Goal: Task Accomplishment & Management: Manage account settings

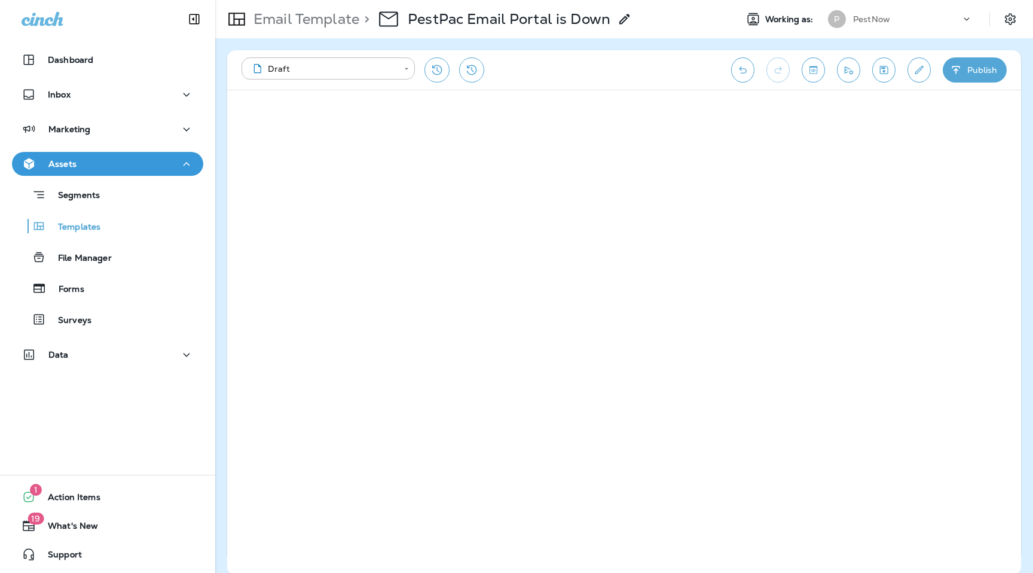
click at [876, 7] on div "P PestNow" at bounding box center [900, 19] width 159 height 24
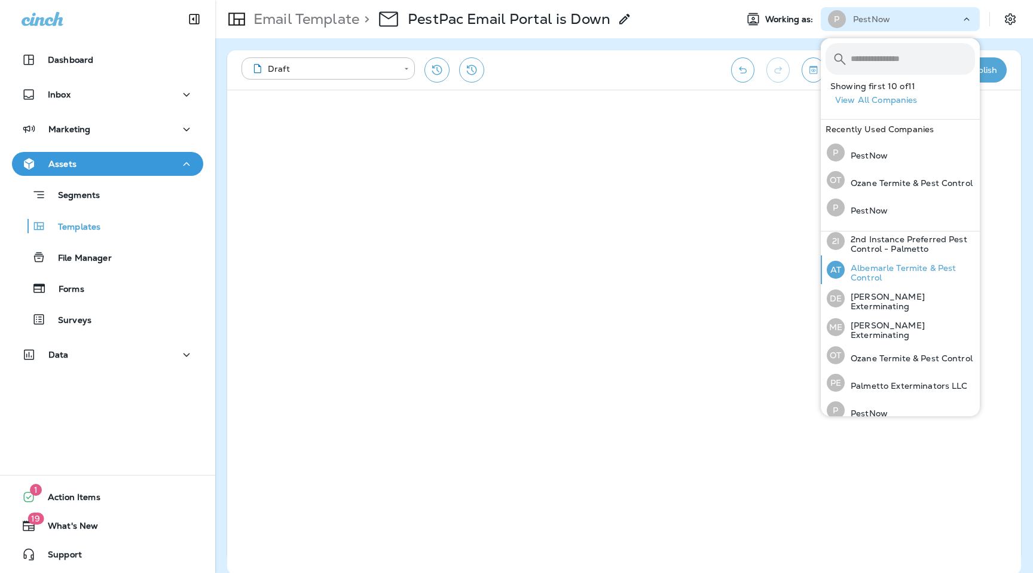
scroll to position [129, 0]
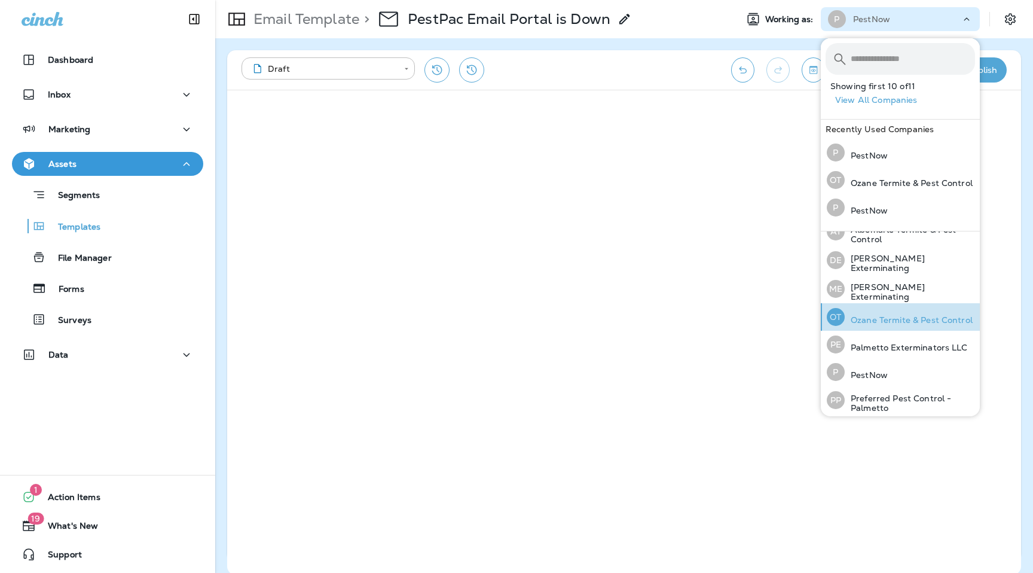
click at [867, 320] on p "Ozane Termite & Pest Control" at bounding box center [908, 320] width 128 height 10
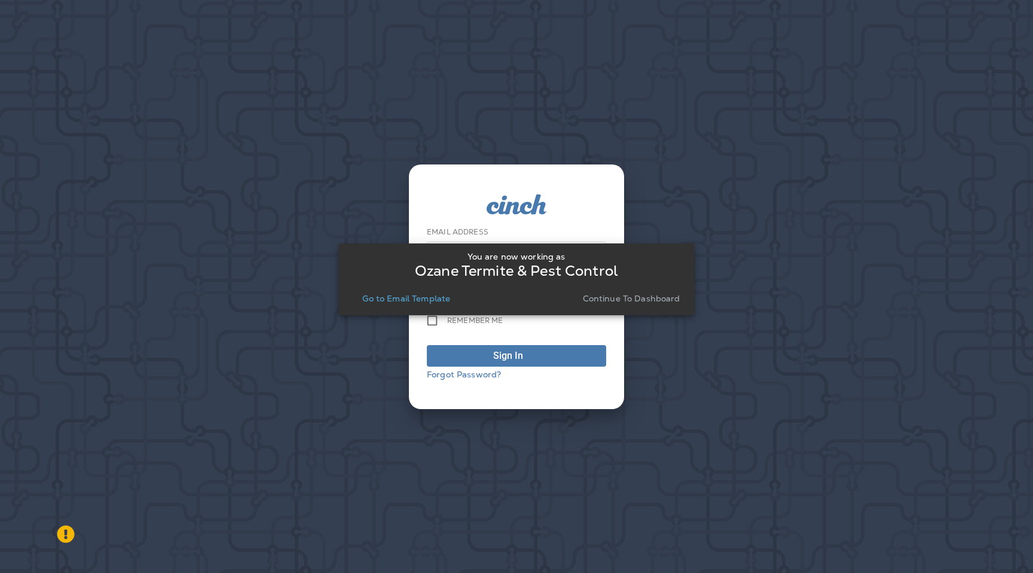
type input "**********"
click at [387, 302] on p "Go to Email Template" at bounding box center [406, 298] width 88 height 10
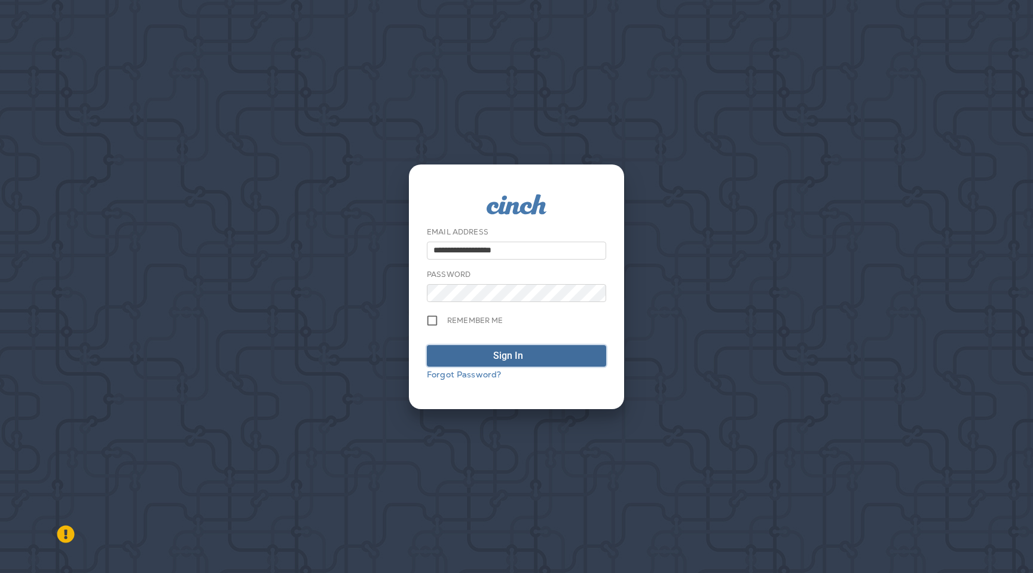
click at [504, 357] on div "Sign In" at bounding box center [508, 355] width 30 height 14
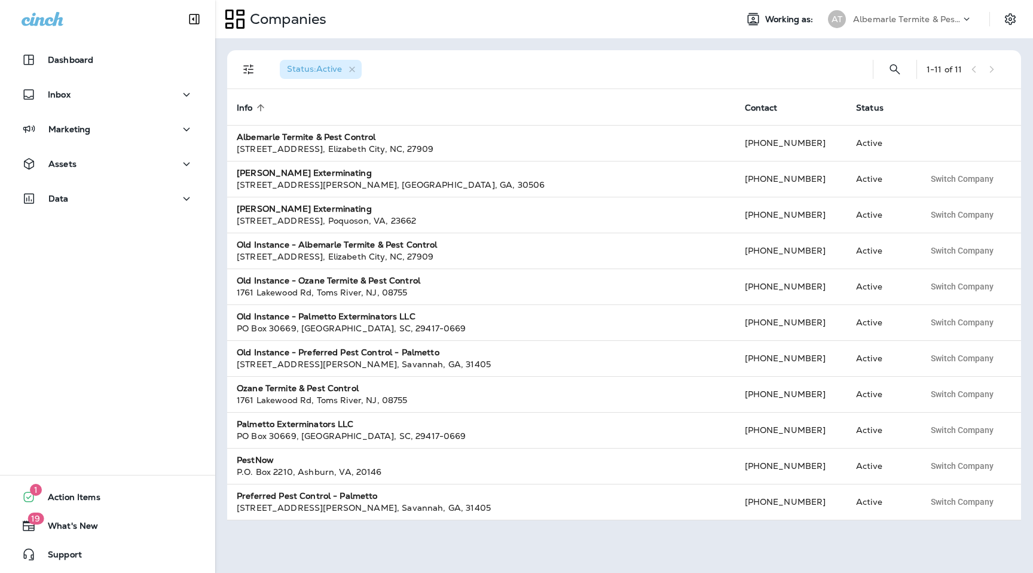
click at [588, 13] on div "Companies" at bounding box center [471, 19] width 512 height 30
click at [586, 29] on div "Companies" at bounding box center [471, 19] width 512 height 30
click at [621, 35] on div "Companies Working as: AT Albemarle Termite & Pest Control" at bounding box center [624, 19] width 818 height 38
click at [964, 18] on use at bounding box center [966, 18] width 5 height 3
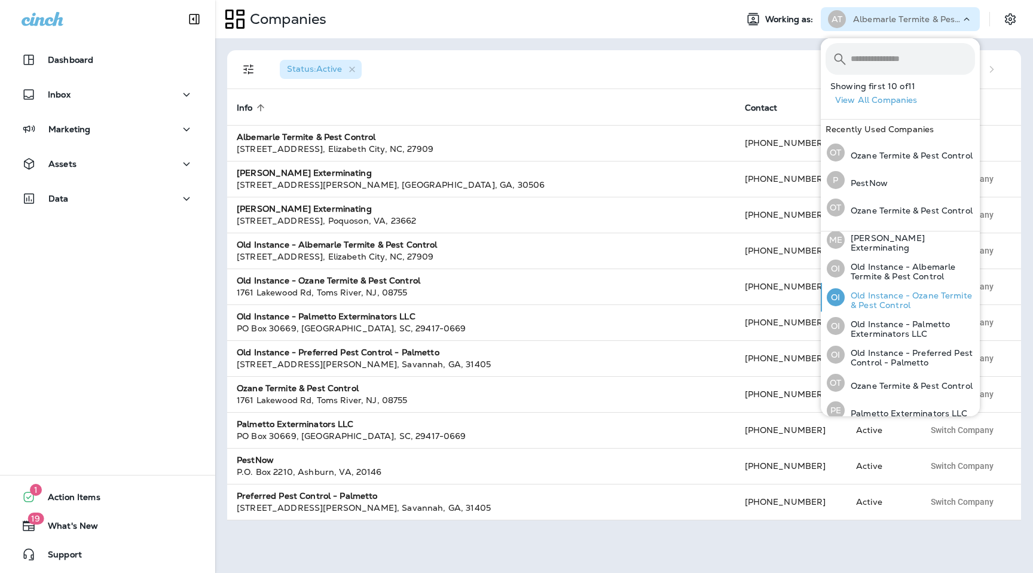
scroll to position [64, 0]
click at [866, 384] on p "Ozane Termite & Pest Control" at bounding box center [908, 385] width 128 height 10
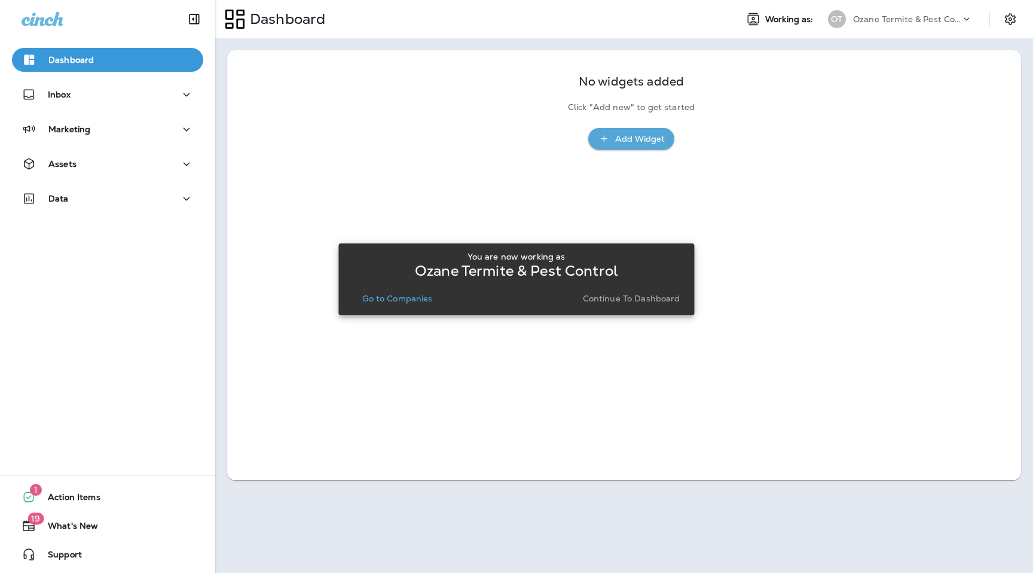
click at [629, 313] on div "You are now working as [PERSON_NAME] & Pest Control Go to Companies Continue to…" at bounding box center [516, 279] width 356 height 72
click at [629, 302] on p "Continue to Dashboard" at bounding box center [631, 298] width 97 height 10
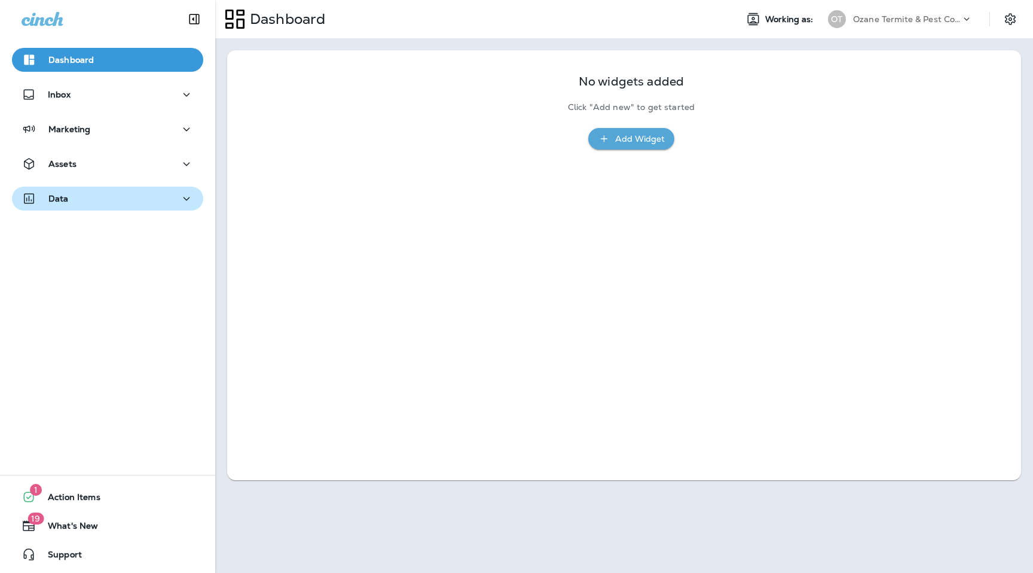
click at [82, 201] on div "Data" at bounding box center [108, 198] width 172 height 15
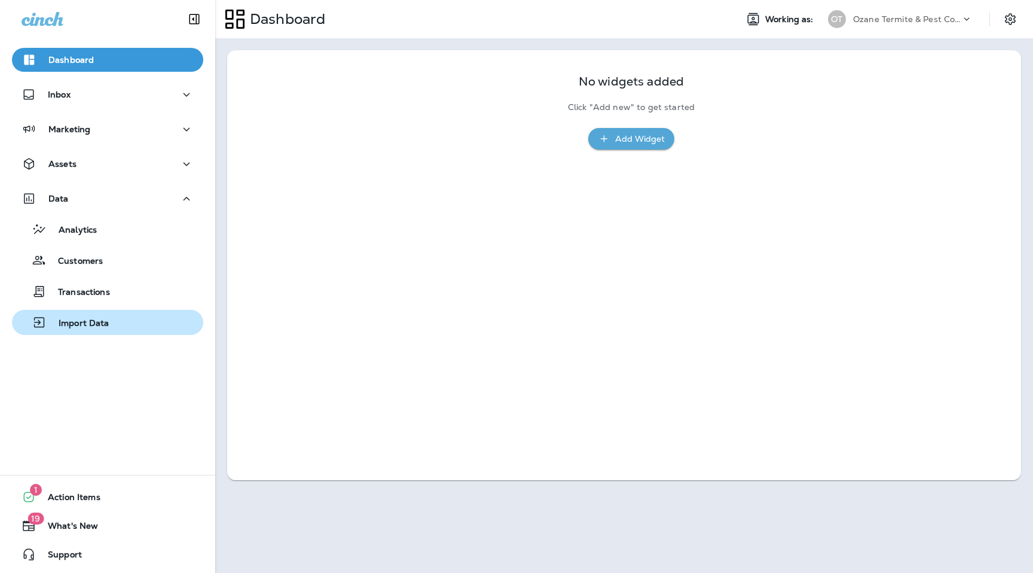
click at [82, 332] on button "Import Data" at bounding box center [107, 322] width 191 height 25
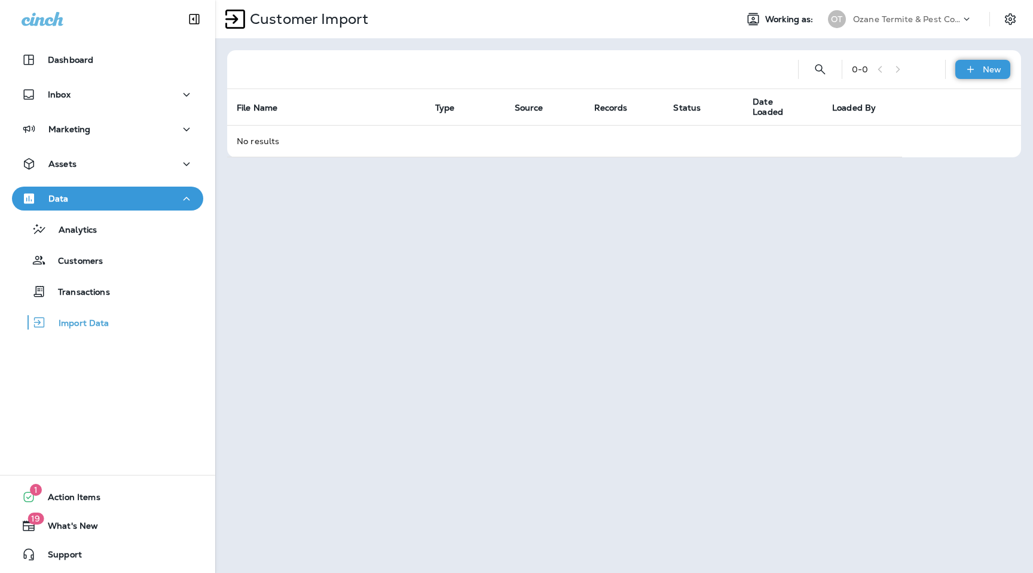
click at [971, 66] on icon at bounding box center [970, 69] width 13 height 12
click at [910, 100] on icon "button" at bounding box center [905, 100] width 14 height 15
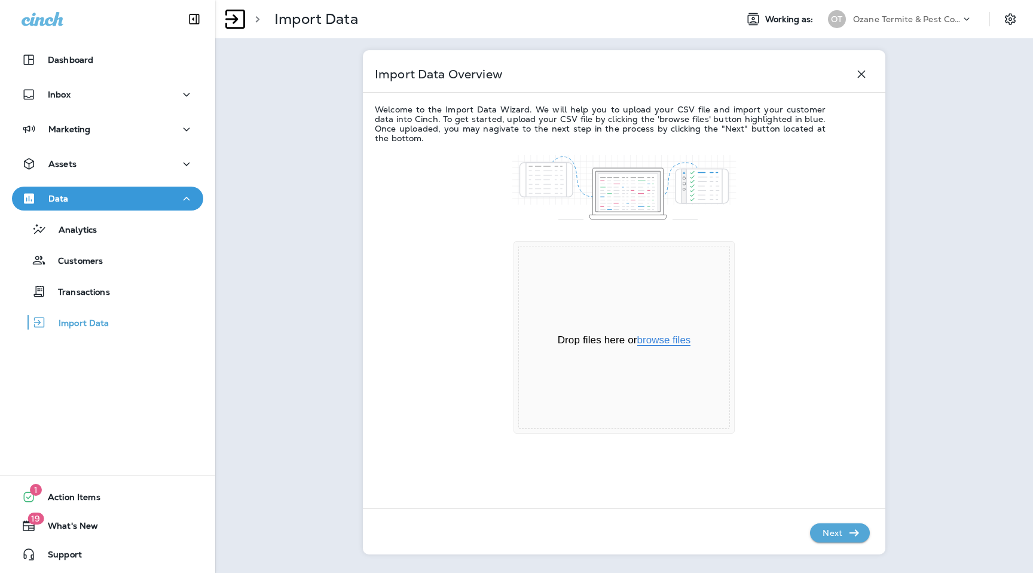
click at [673, 340] on button "browse files" at bounding box center [664, 340] width 54 height 11
click at [834, 530] on p "Next" at bounding box center [832, 532] width 29 height 19
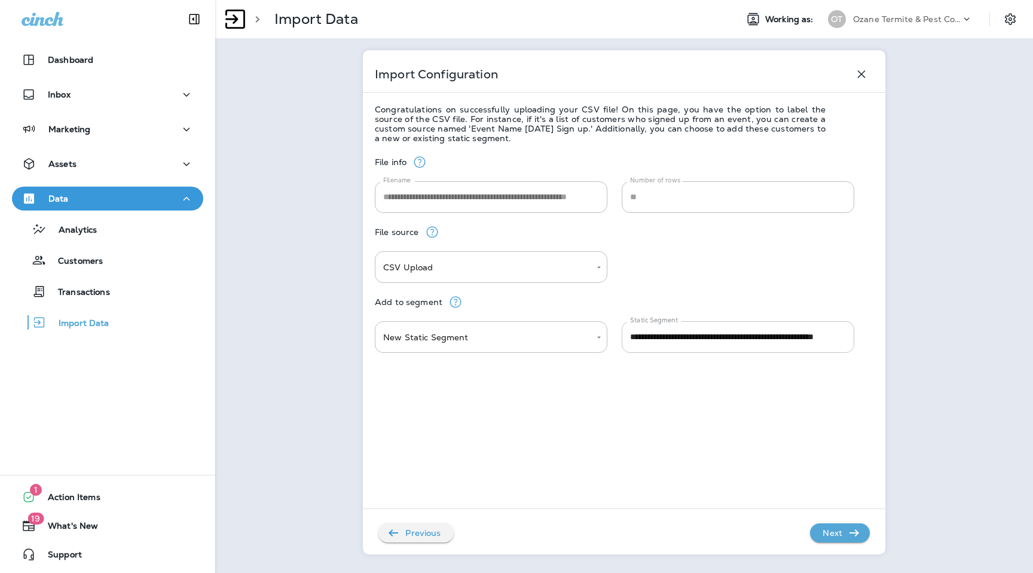
click at [705, 339] on input "**********" at bounding box center [738, 337] width 232 height 32
type input "**********"
click at [822, 524] on p "Next" at bounding box center [832, 532] width 29 height 19
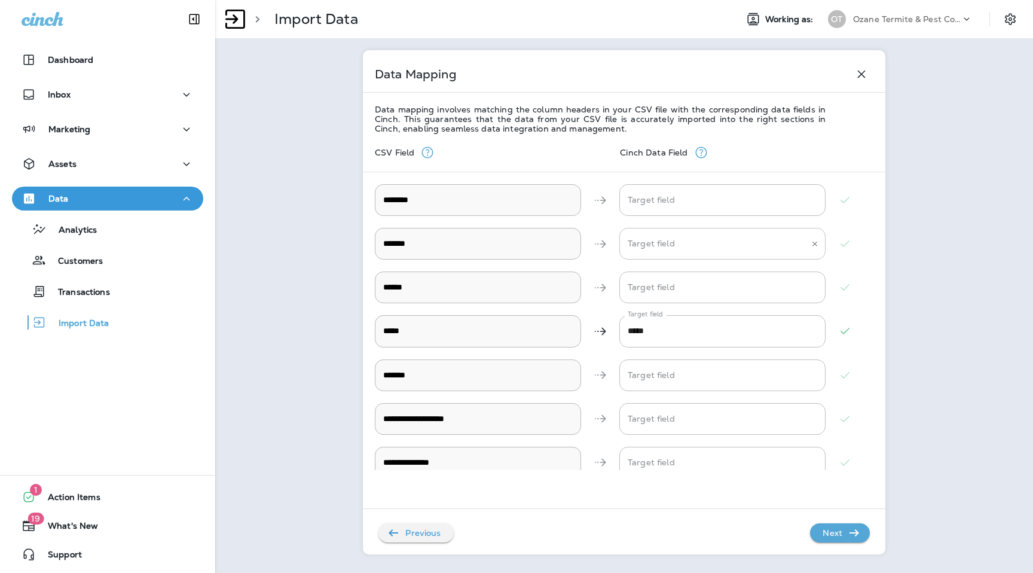
click at [760, 243] on input "Target field" at bounding box center [713, 243] width 177 height 21
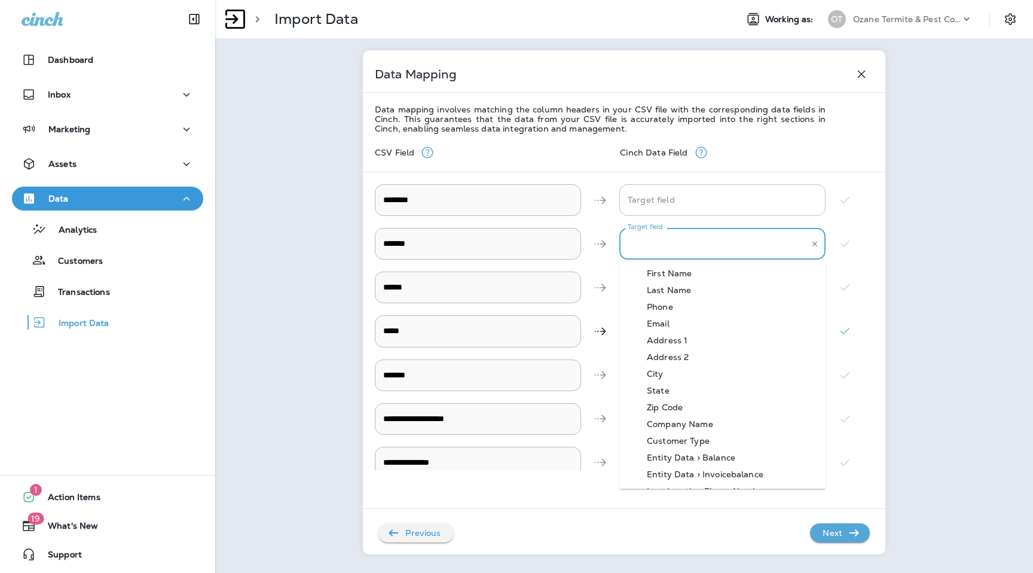
click at [715, 339] on li "Address 1" at bounding box center [722, 340] width 206 height 17
type input "*********"
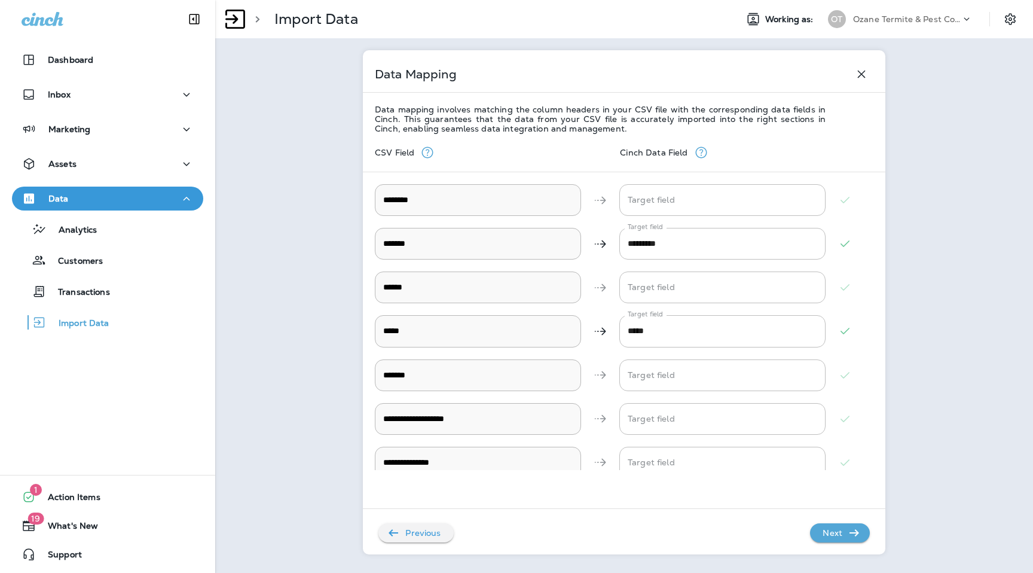
click at [766, 265] on div "******* ​ Target field ********* Target field" at bounding box center [624, 244] width 498 height 44
click at [758, 282] on input "Target field" at bounding box center [713, 287] width 177 height 21
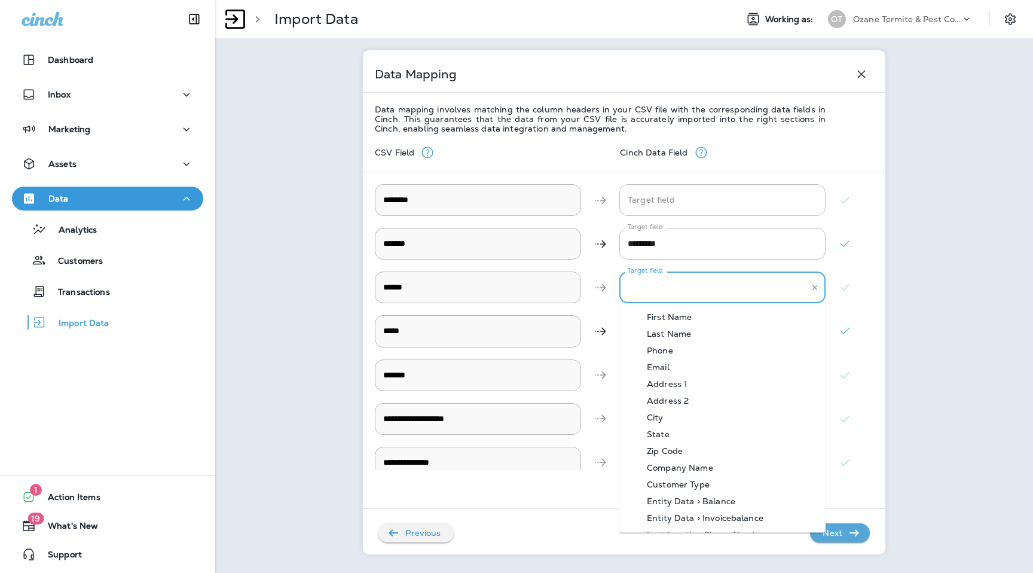
click at [686, 350] on div "Phone" at bounding box center [660, 350] width 62 height 10
type input "*****"
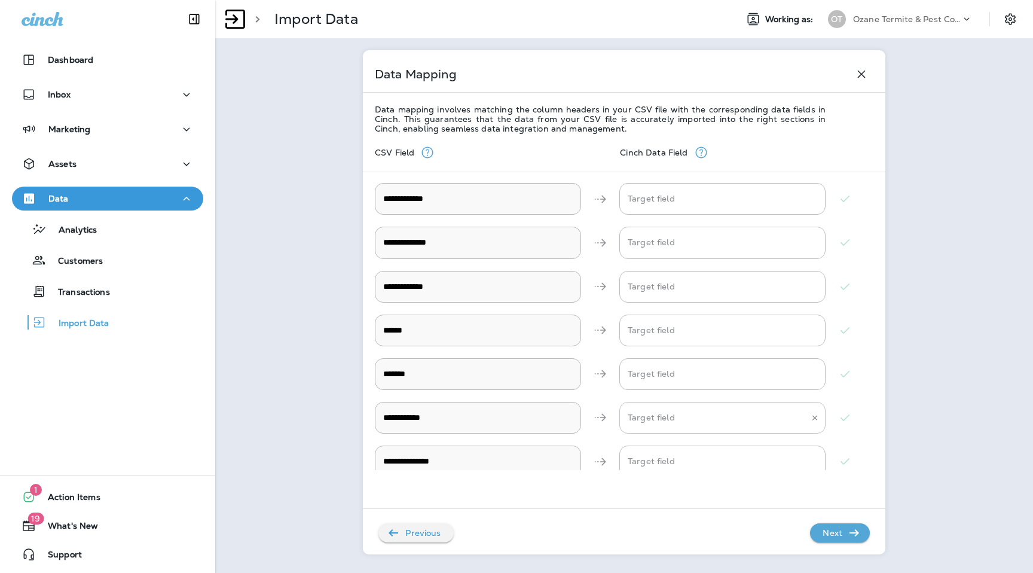
scroll to position [424, 0]
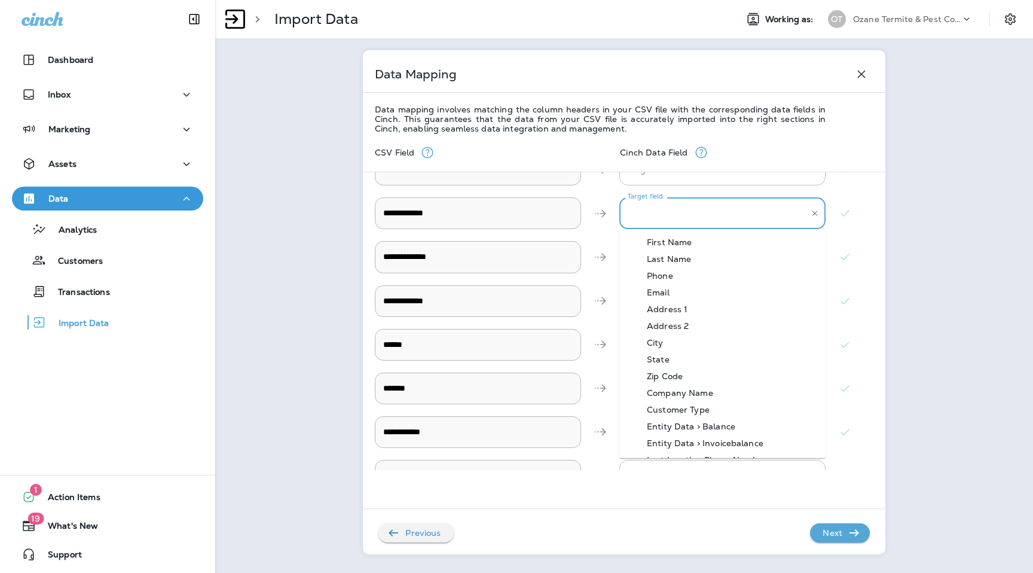
click at [713, 212] on Phone "Target field" at bounding box center [713, 213] width 177 height 21
click at [695, 280] on Phone-option-2 "Phone" at bounding box center [722, 275] width 206 height 17
type Phone "*****"
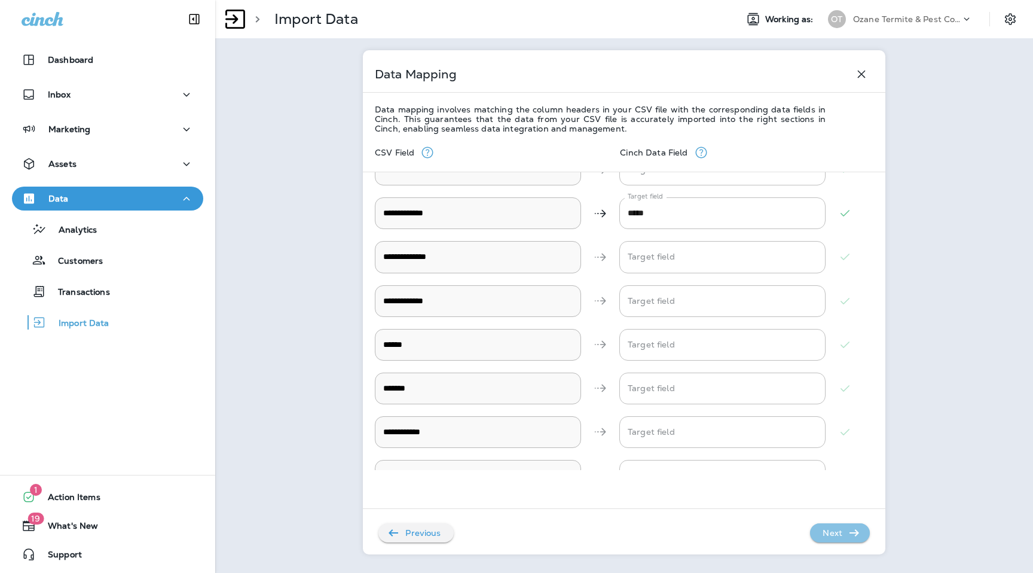
click at [836, 532] on p "Next" at bounding box center [832, 532] width 29 height 19
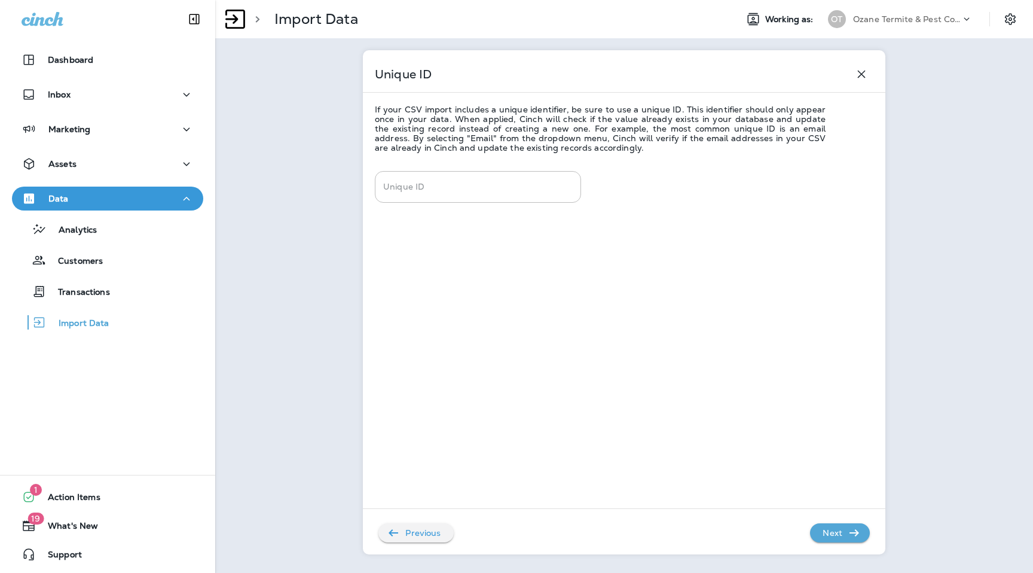
click at [836, 532] on p "Next" at bounding box center [832, 532] width 29 height 19
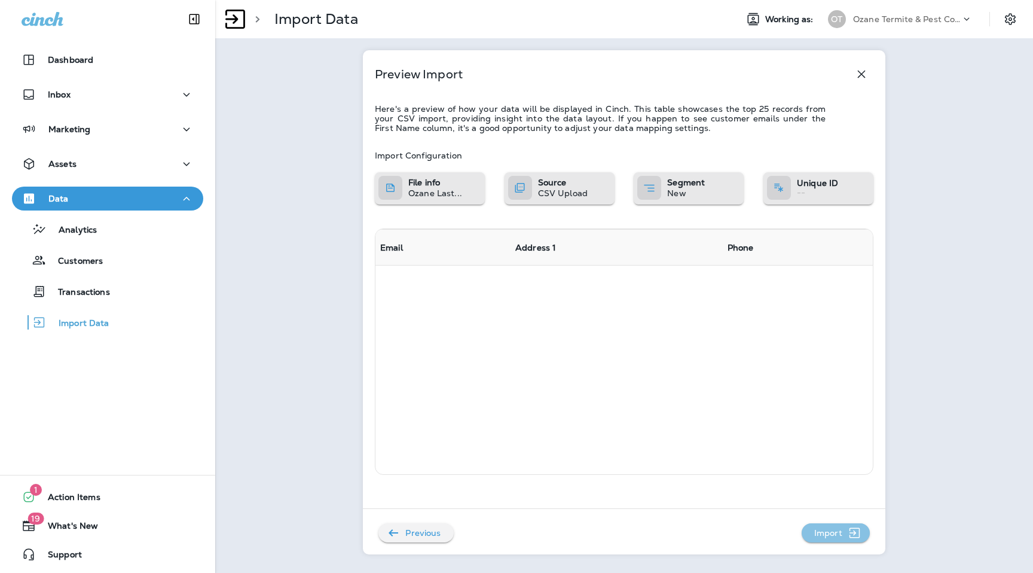
click at [836, 532] on p "Import" at bounding box center [828, 532] width 38 height 19
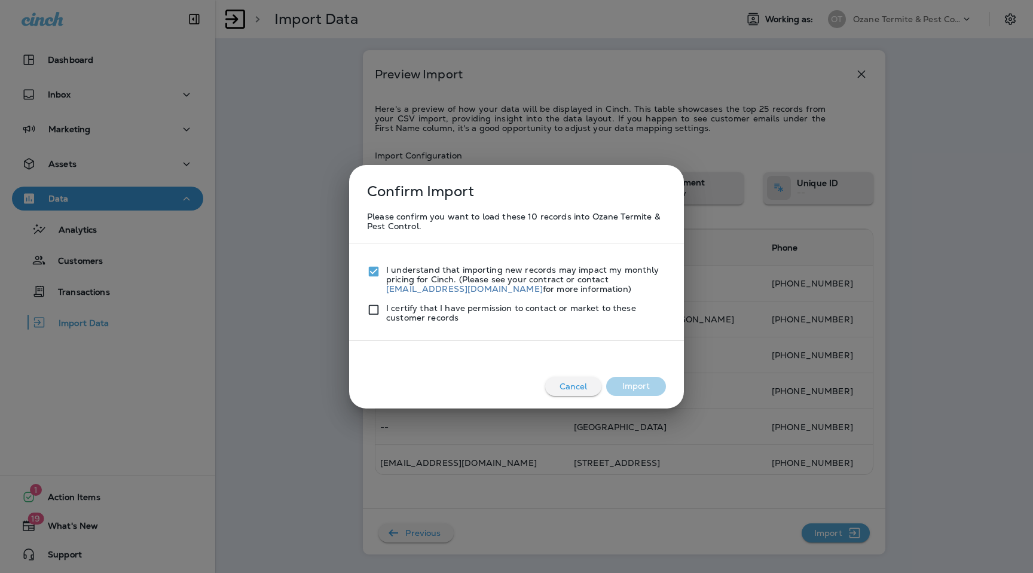
click at [377, 320] on div at bounding box center [376, 312] width 19 height 19
click at [633, 377] on button "Import" at bounding box center [636, 386] width 60 height 19
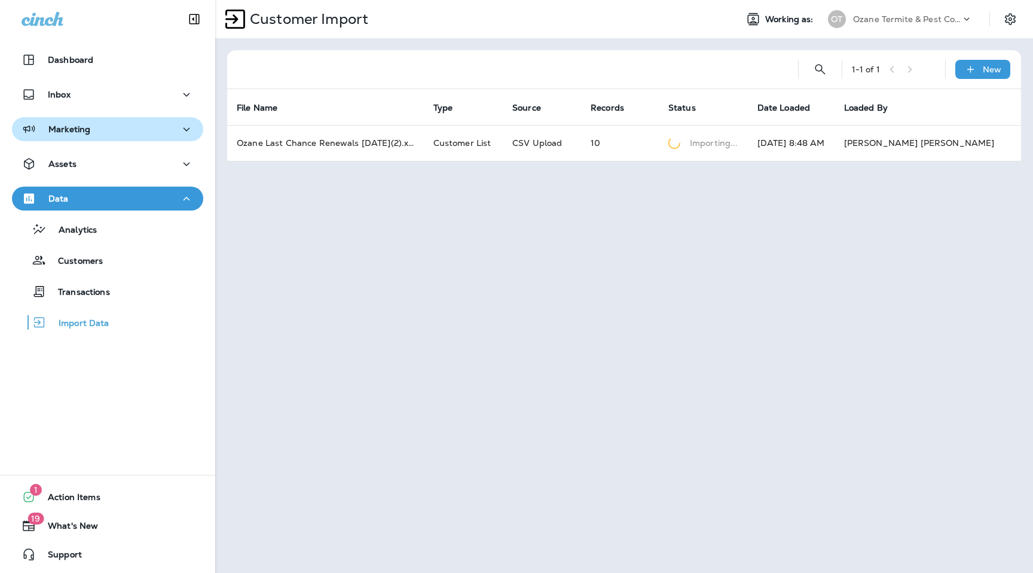
click at [72, 124] on p "Marketing" at bounding box center [69, 129] width 42 height 10
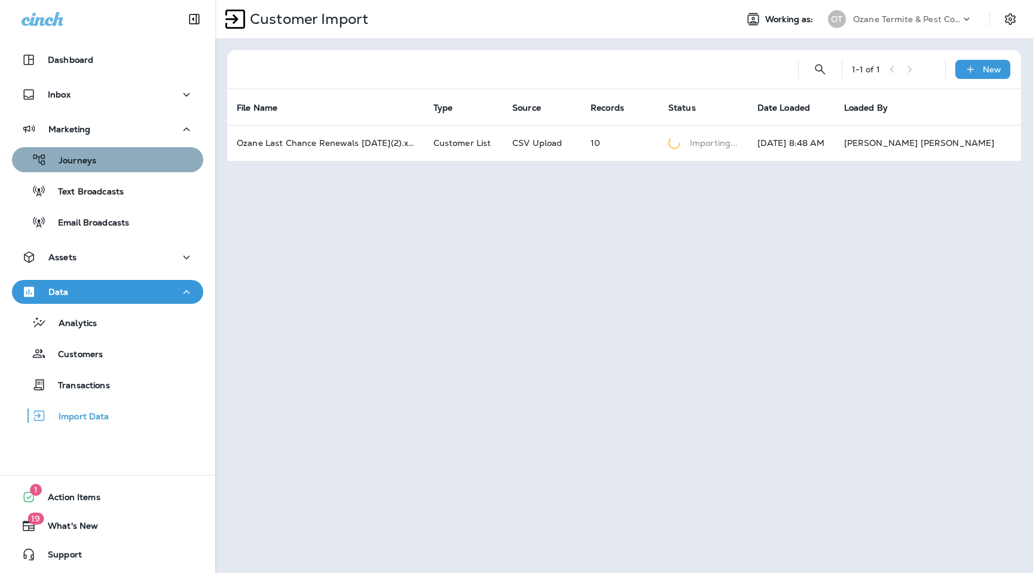
click at [88, 156] on p "Journeys" at bounding box center [72, 160] width 50 height 11
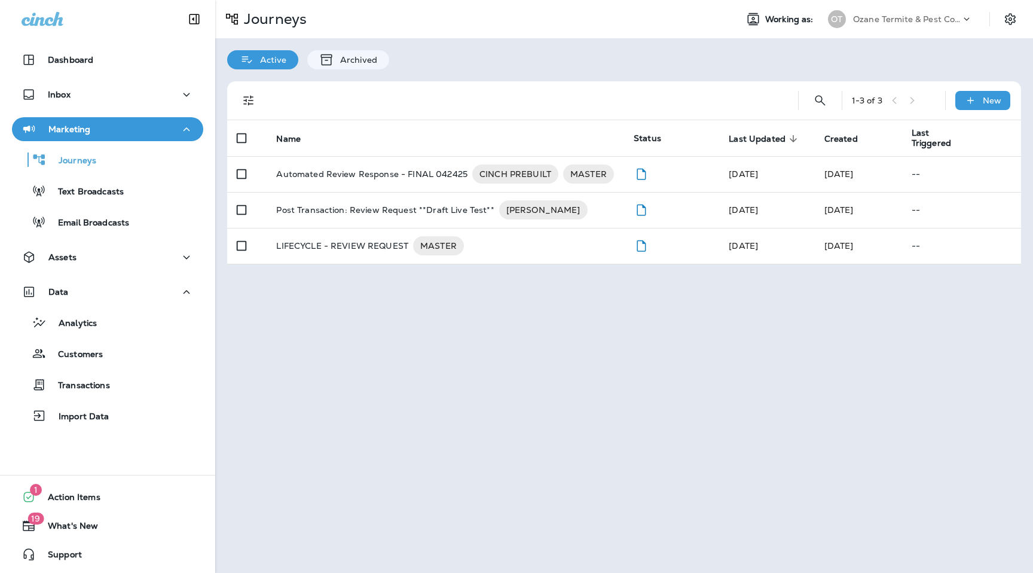
click at [935, 30] on div "OT Ozane Termite & Pest Control" at bounding box center [900, 19] width 159 height 24
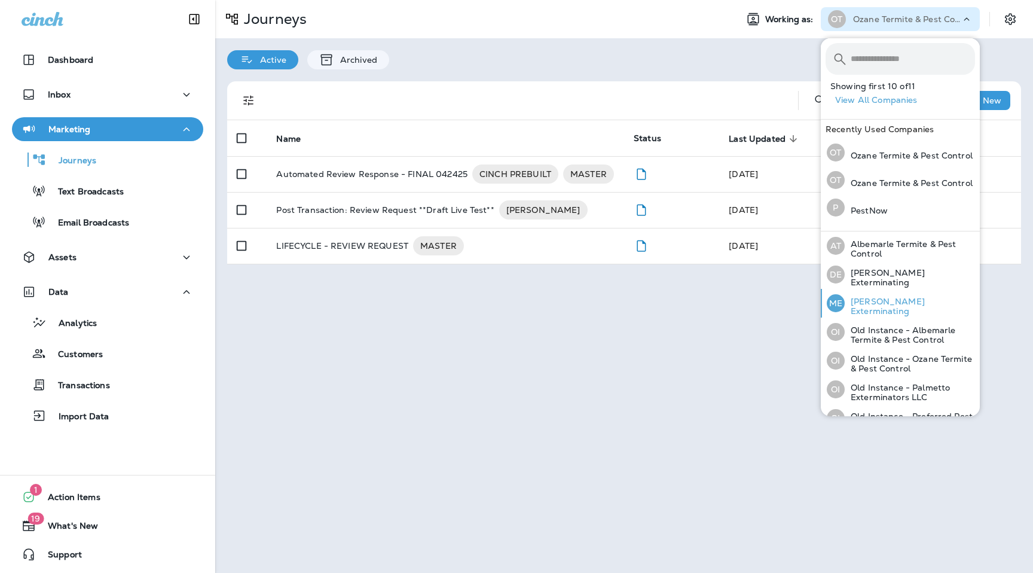
scroll to position [129, 0]
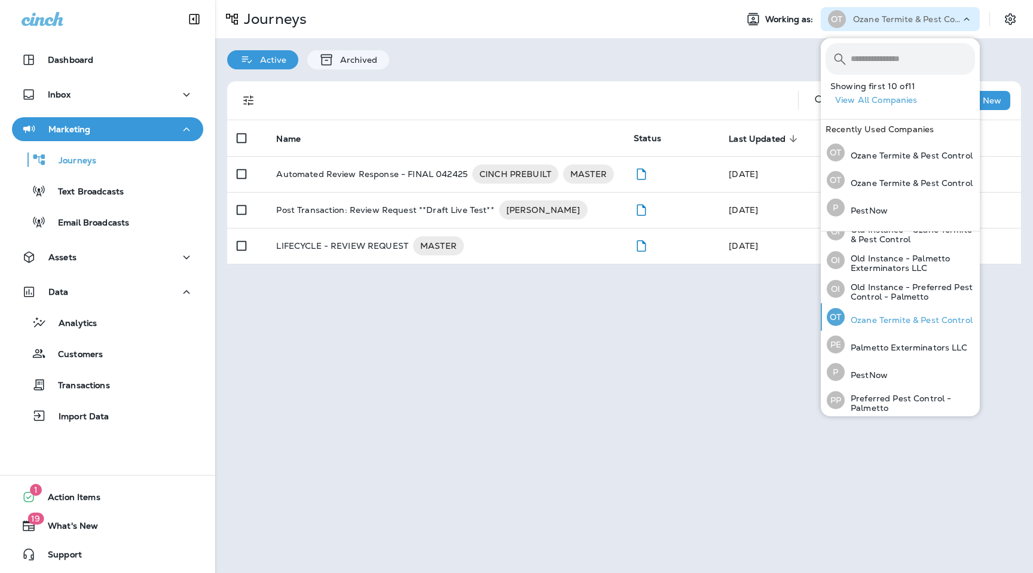
click at [890, 315] on p "Ozane Termite & Pest Control" at bounding box center [908, 320] width 128 height 10
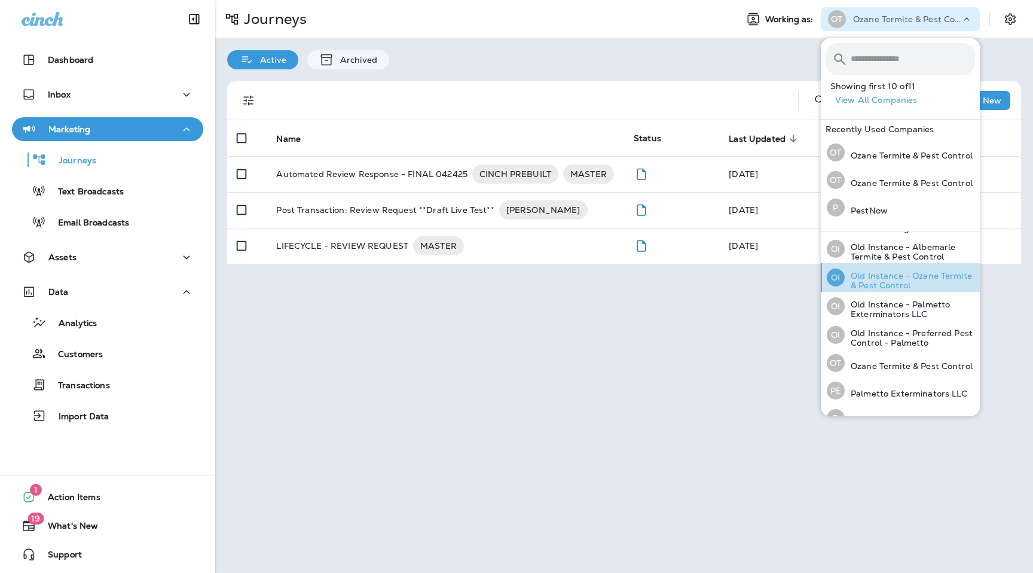
click at [877, 274] on p "Old Instance - Ozane Termite & Pest Control" at bounding box center [909, 280] width 130 height 19
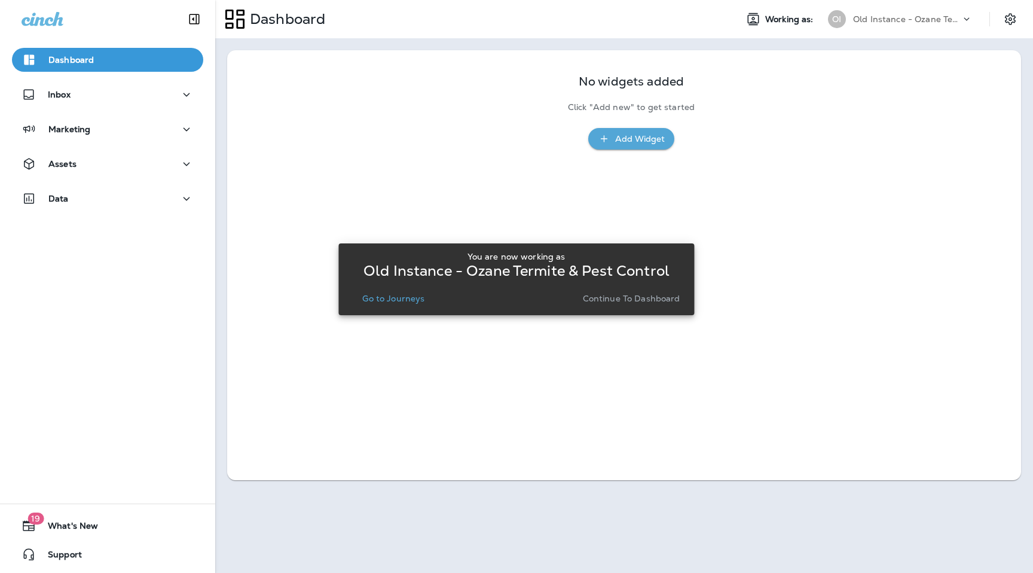
click at [360, 303] on button "Go to Journeys" at bounding box center [393, 298] width 72 height 17
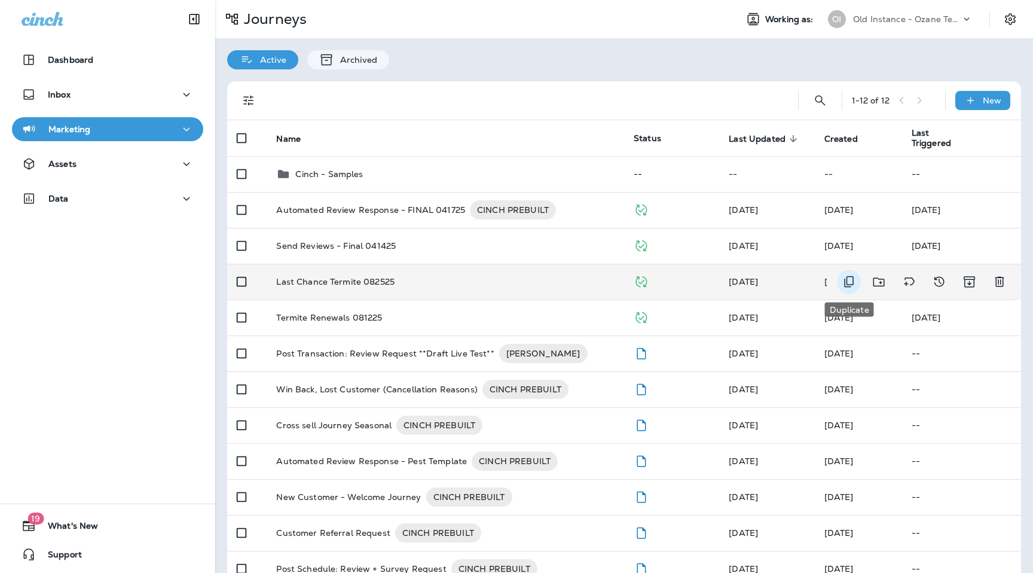
click at [852, 281] on icon "Duplicate" at bounding box center [848, 281] width 14 height 14
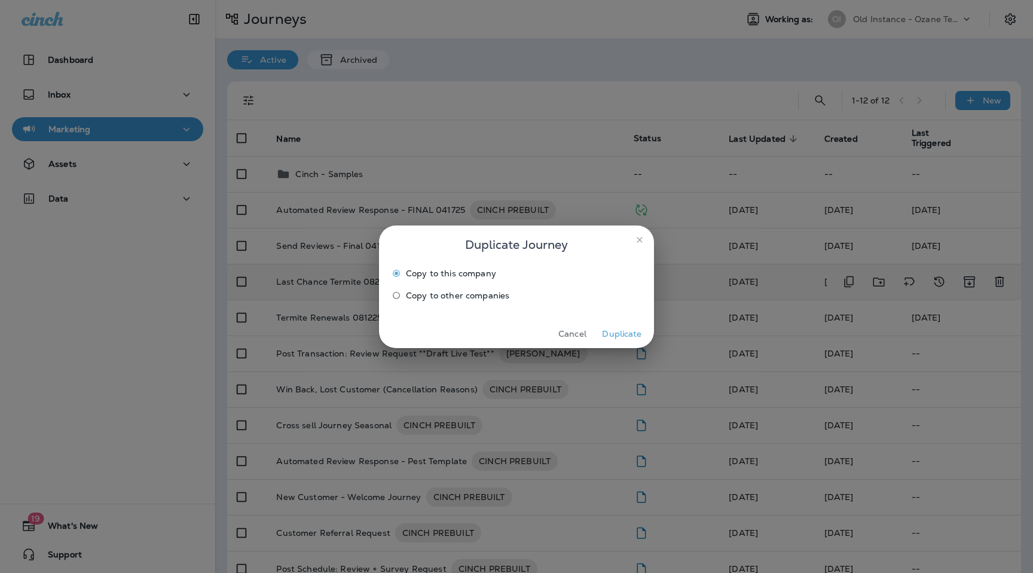
click at [434, 294] on span "Copy to other companies" at bounding box center [457, 295] width 103 height 10
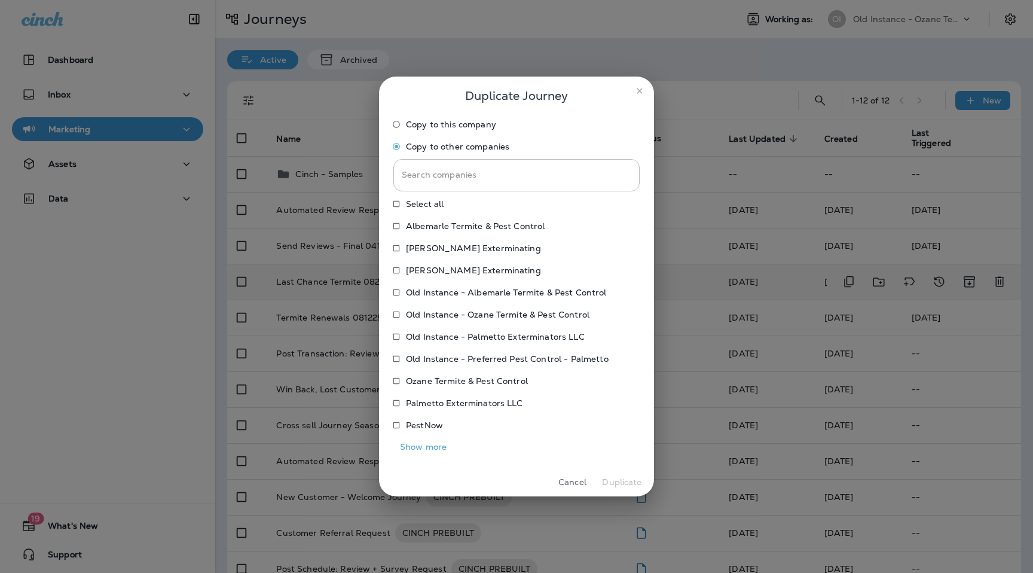
click at [461, 384] on p "Ozane Termite & Pest Control" at bounding box center [467, 381] width 122 height 10
click at [625, 482] on button "Duplicate" at bounding box center [621, 482] width 45 height 19
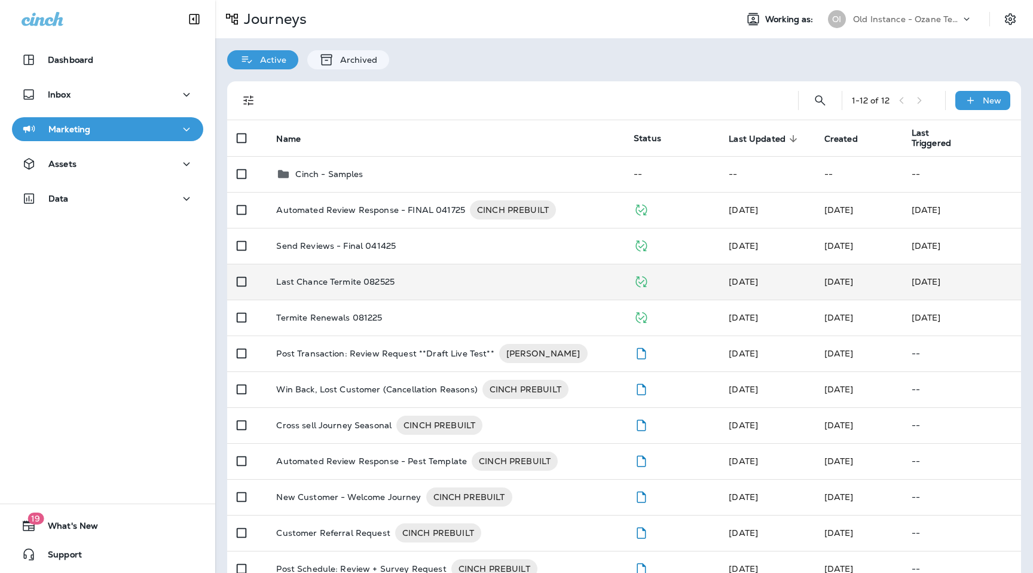
click at [911, 26] on div "Old Instance - Ozane Termite & Pest Control" at bounding box center [907, 19] width 108 height 18
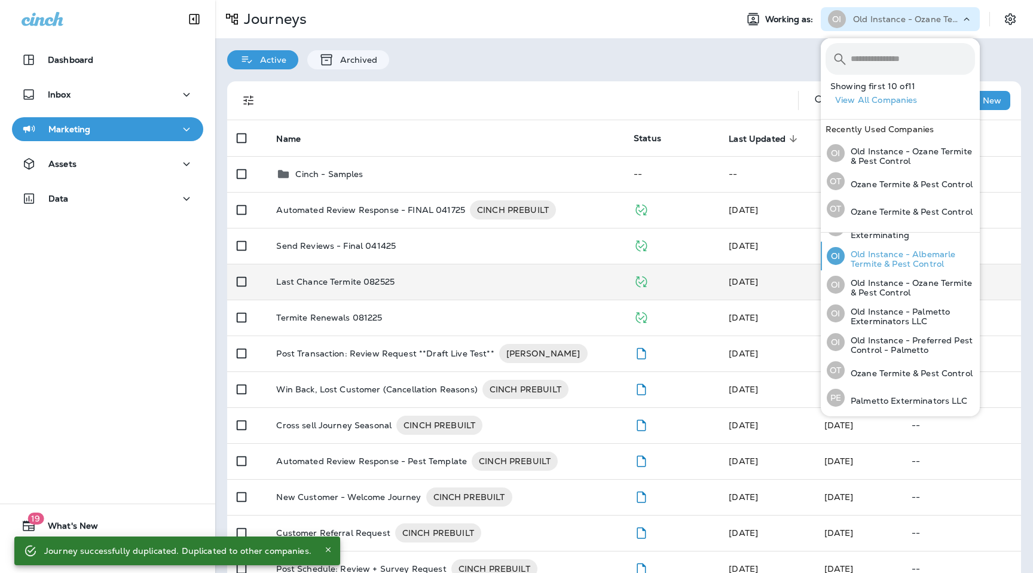
scroll to position [87, 0]
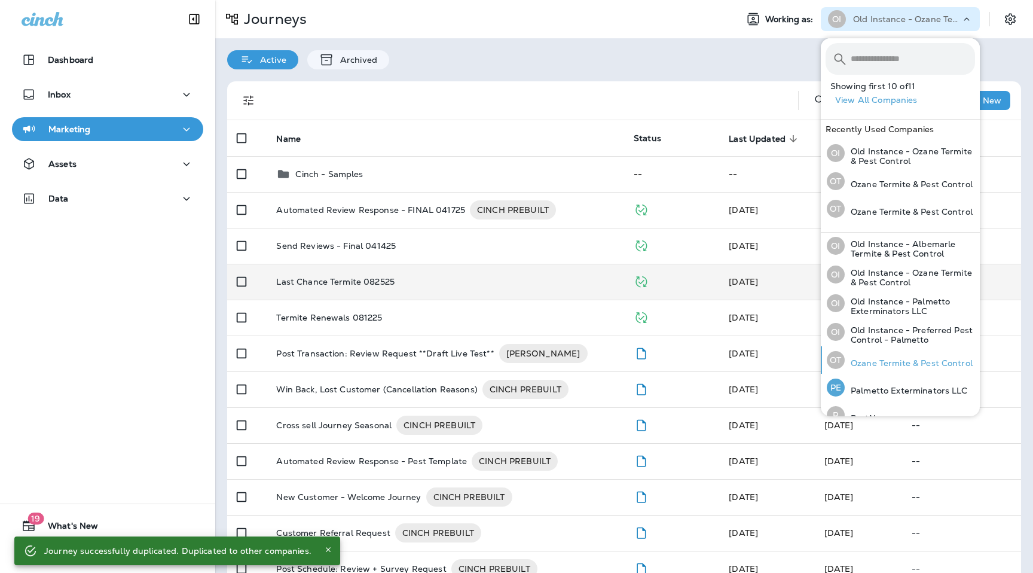
click at [868, 365] on p "Ozane Termite & Pest Control" at bounding box center [908, 363] width 128 height 10
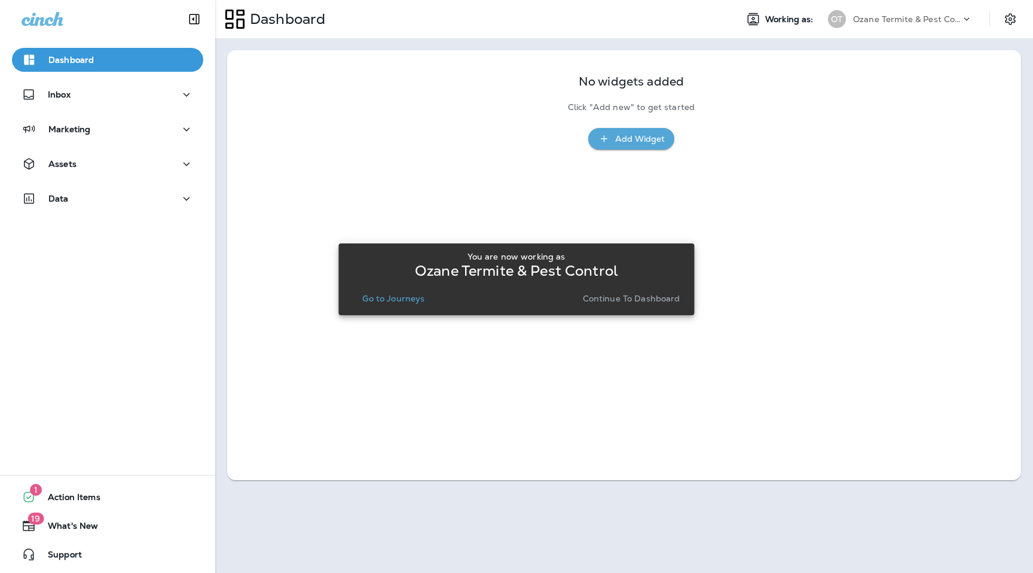
click at [405, 309] on div "You are now working as [PERSON_NAME] & Pest Control Go to Journeys Continue to …" at bounding box center [516, 279] width 336 height 65
click at [403, 300] on p "Go to Journeys" at bounding box center [393, 298] width 62 height 10
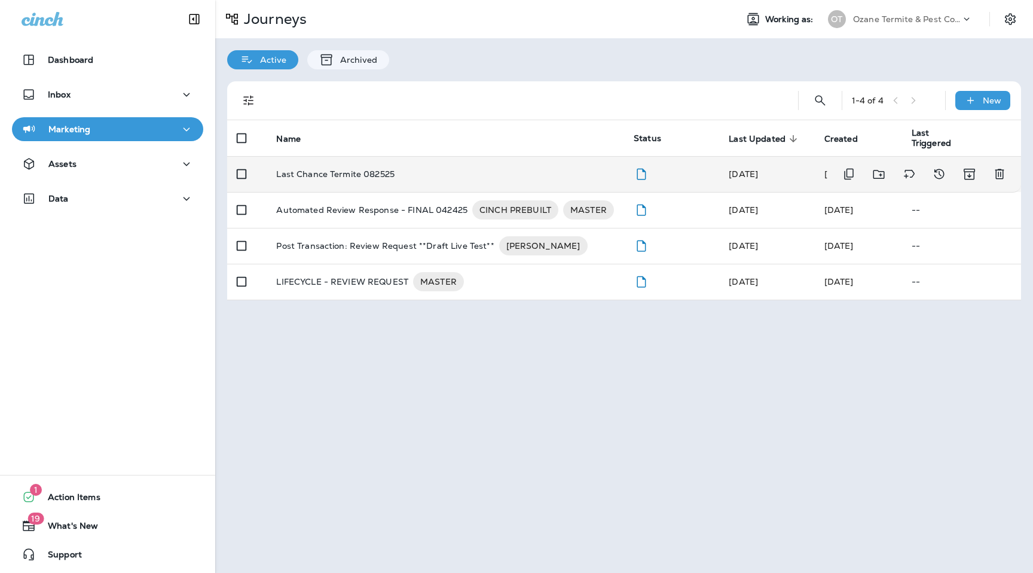
click at [355, 175] on p "Last Chance Termite 082525" at bounding box center [335, 174] width 118 height 10
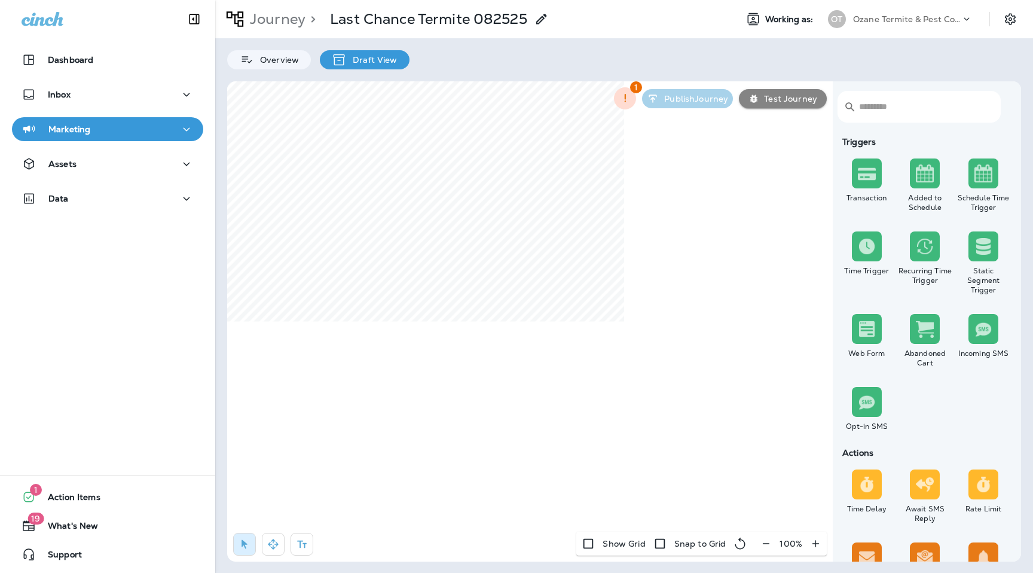
click at [550, 18] on div "Journey > Last Chance Termite 082525" at bounding box center [471, 19] width 512 height 30
click at [543, 17] on use at bounding box center [541, 19] width 10 height 10
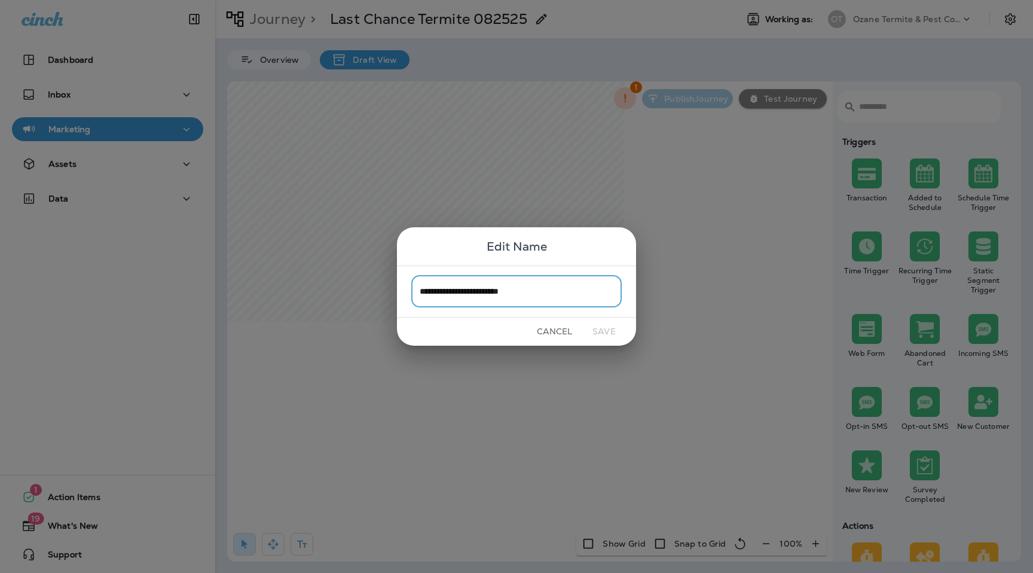
click at [524, 291] on input "**********" at bounding box center [516, 292] width 210 height 32
type input "**********"
click at [610, 335] on button "Save" at bounding box center [603, 331] width 45 height 19
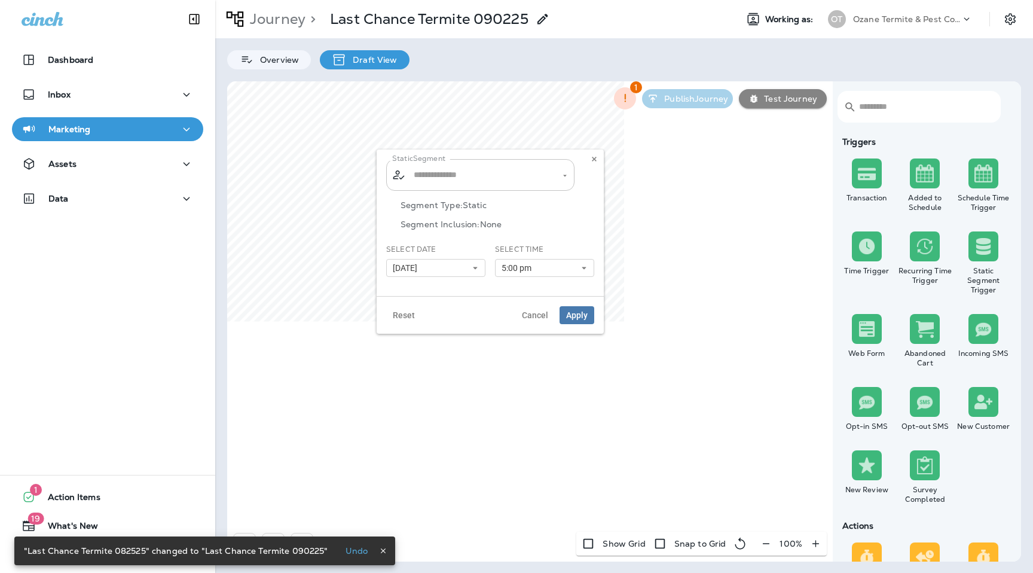
type input "**********"
click at [555, 173] on icon "Clear" at bounding box center [554, 175] width 8 height 8
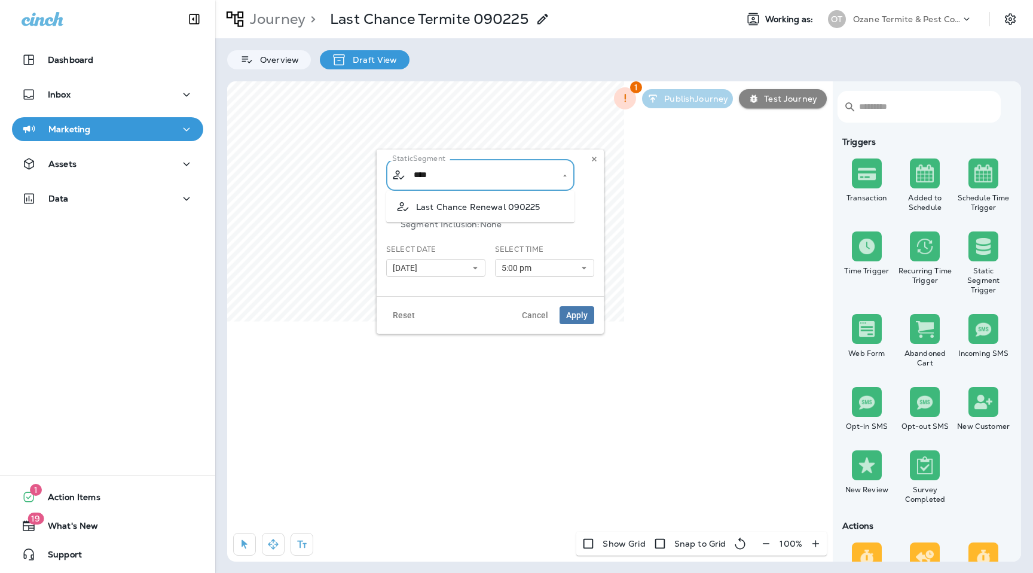
click at [525, 209] on span "Last Chance Renewal 090225" at bounding box center [478, 207] width 124 height 10
type input "**********"
click at [464, 272] on button "[DATE]" at bounding box center [435, 268] width 99 height 18
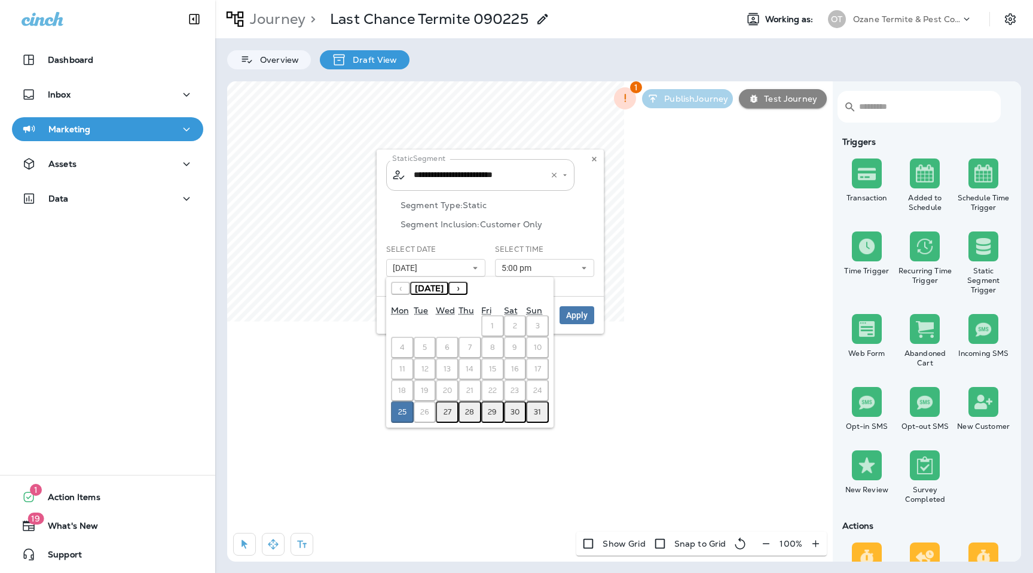
click at [467, 286] on button "›" at bounding box center [457, 287] width 19 height 13
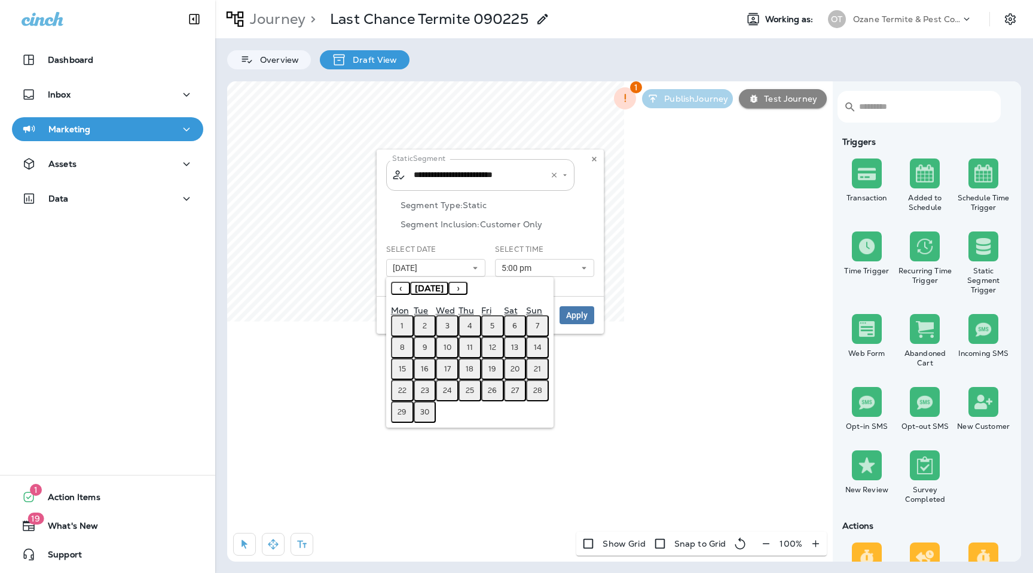
click at [426, 326] on abbr "2" at bounding box center [425, 326] width 4 height 10
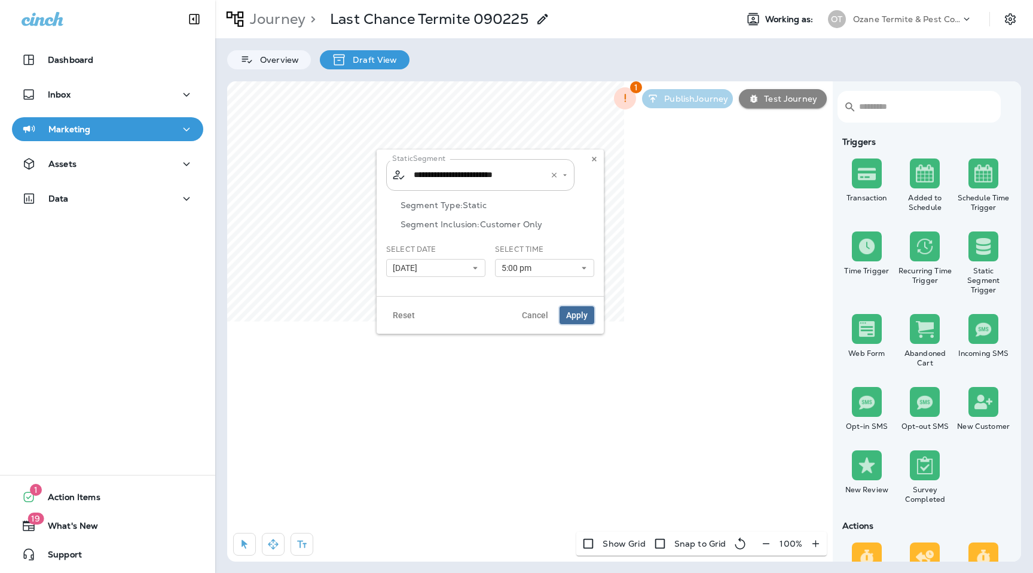
click at [577, 319] on span "Apply" at bounding box center [577, 315] width 22 height 8
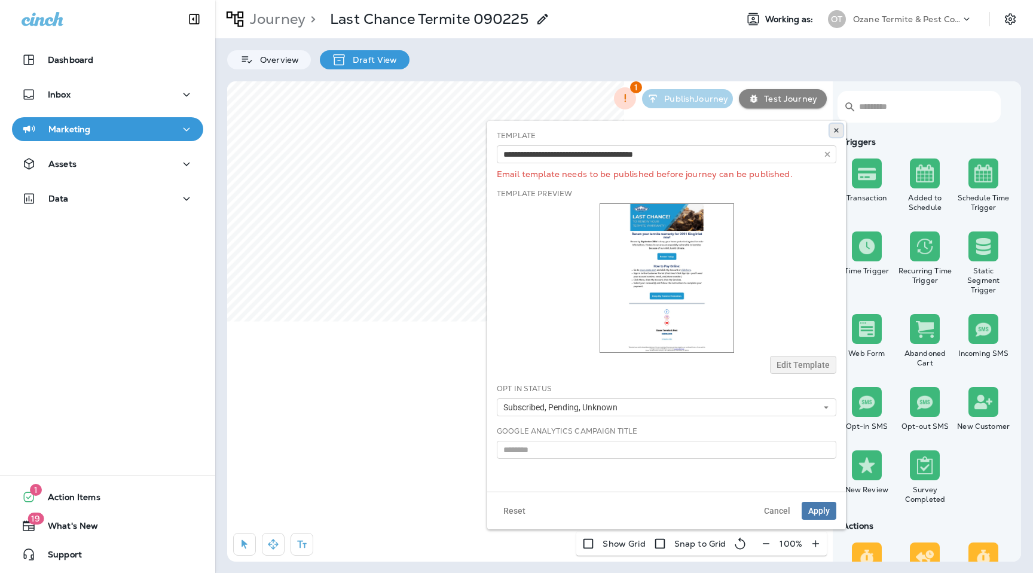
click at [836, 131] on use at bounding box center [836, 130] width 4 height 5
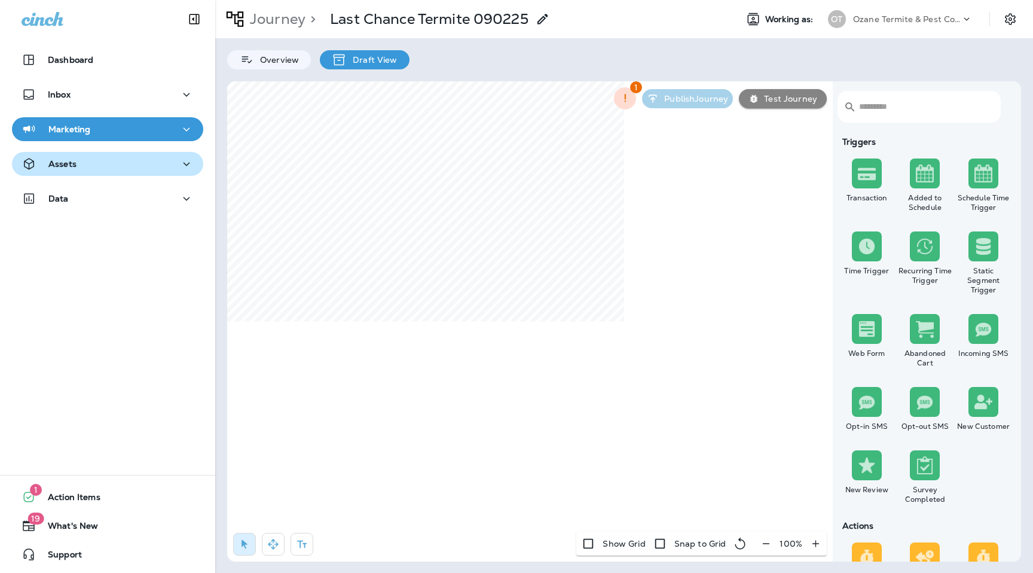
click at [68, 157] on div "Assets" at bounding box center [49, 164] width 55 height 15
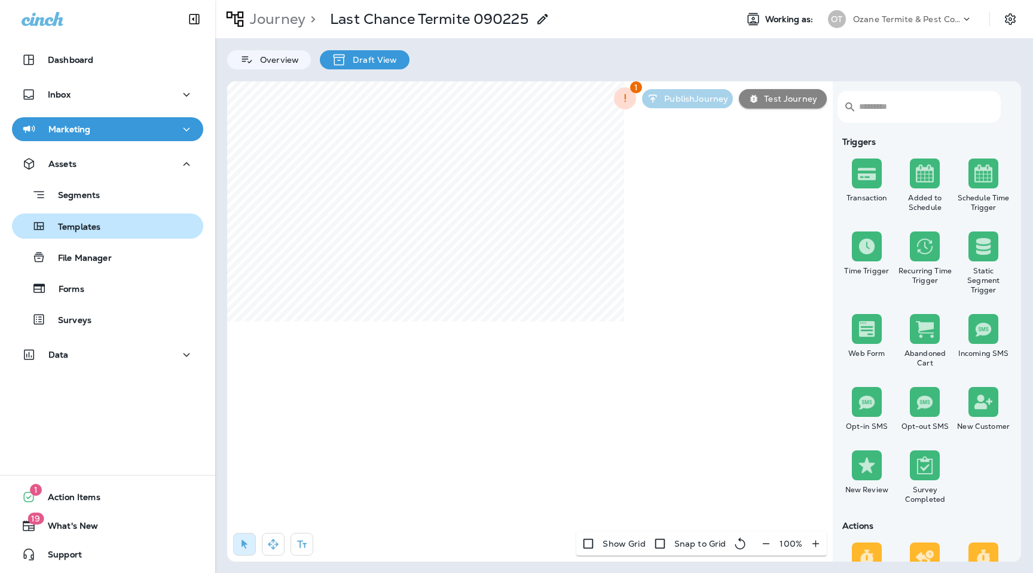
click at [87, 228] on p "Templates" at bounding box center [73, 227] width 54 height 11
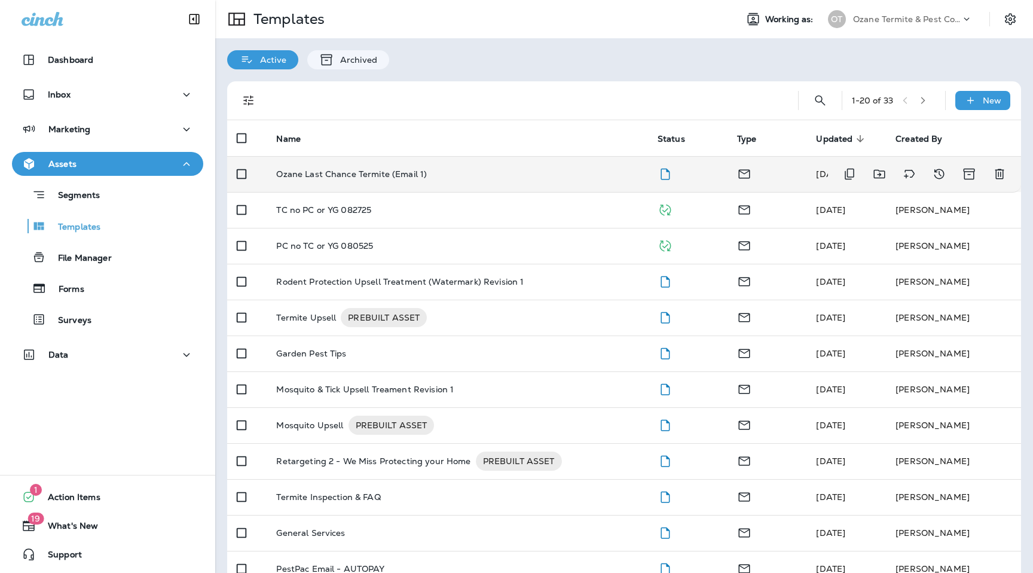
click at [413, 180] on td "Ozane Last Chance Termite (Email 1)" at bounding box center [457, 174] width 381 height 36
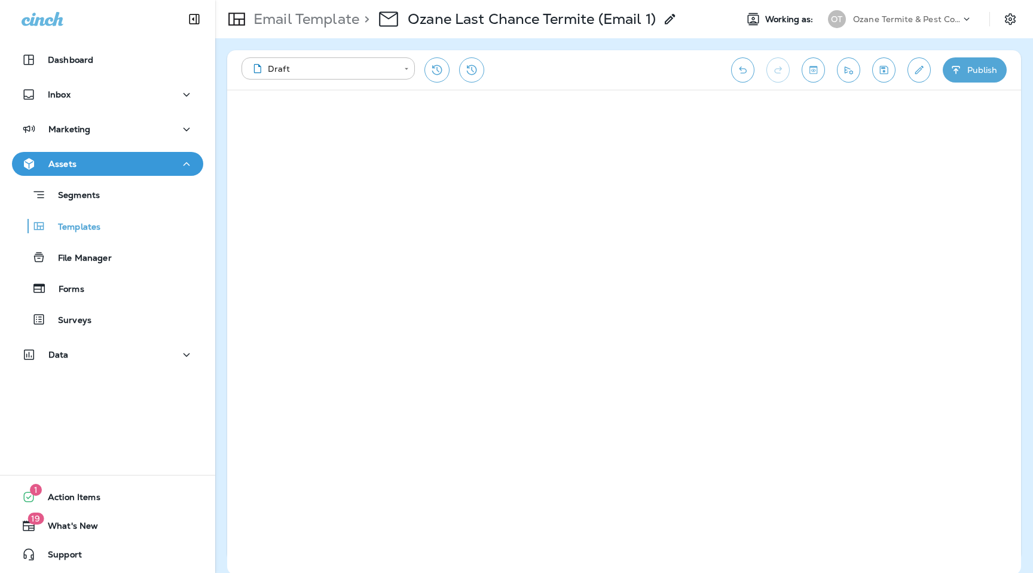
click at [97, 367] on div "Data" at bounding box center [107, 357] width 215 height 30
click at [98, 356] on div "Data" at bounding box center [108, 354] width 172 height 15
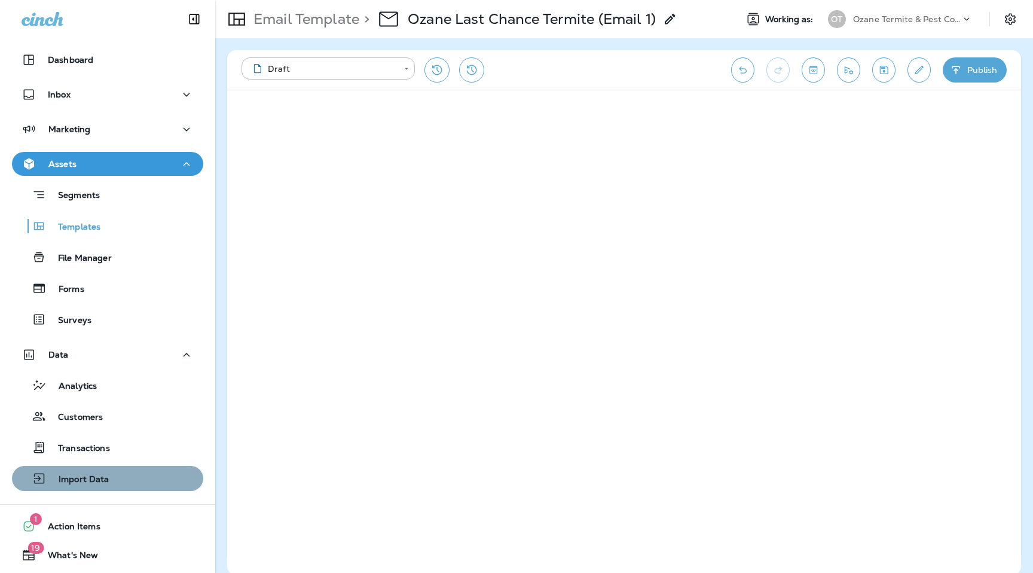
click at [97, 479] on p "Import Data" at bounding box center [78, 479] width 63 height 11
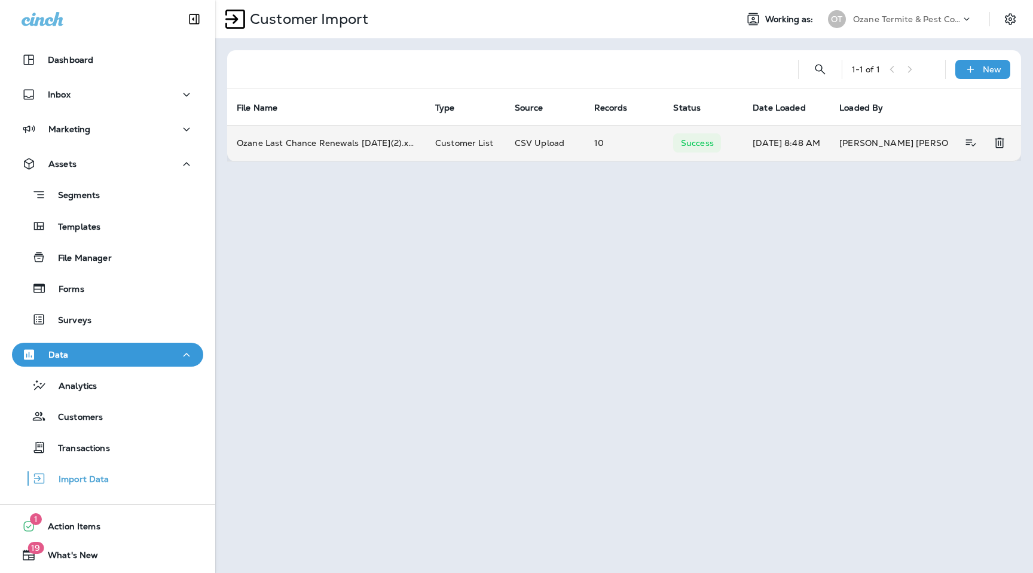
click at [998, 141] on icon "Delete" at bounding box center [998, 143] width 9 height 10
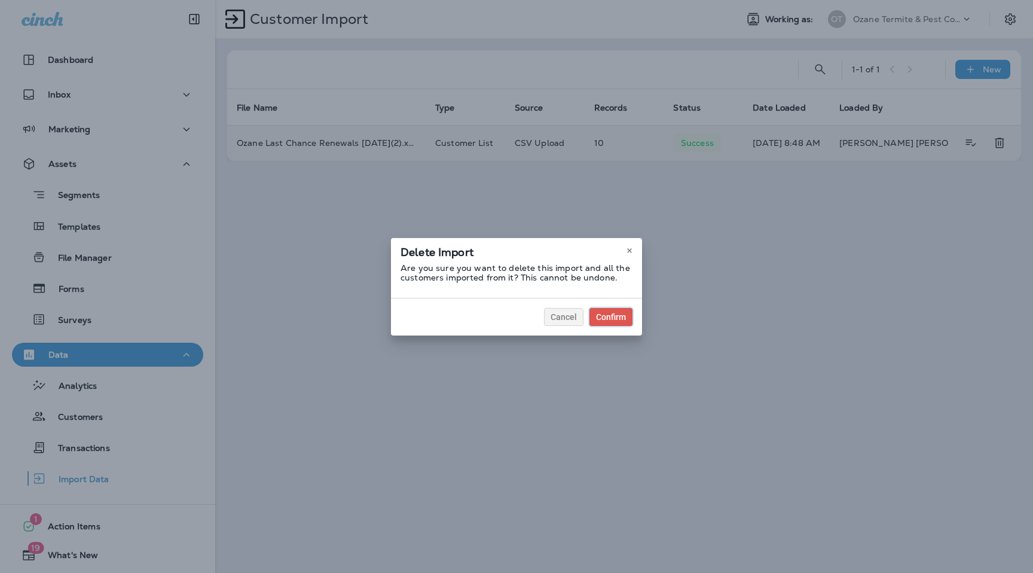
click at [611, 325] on button "Confirm" at bounding box center [610, 317] width 43 height 18
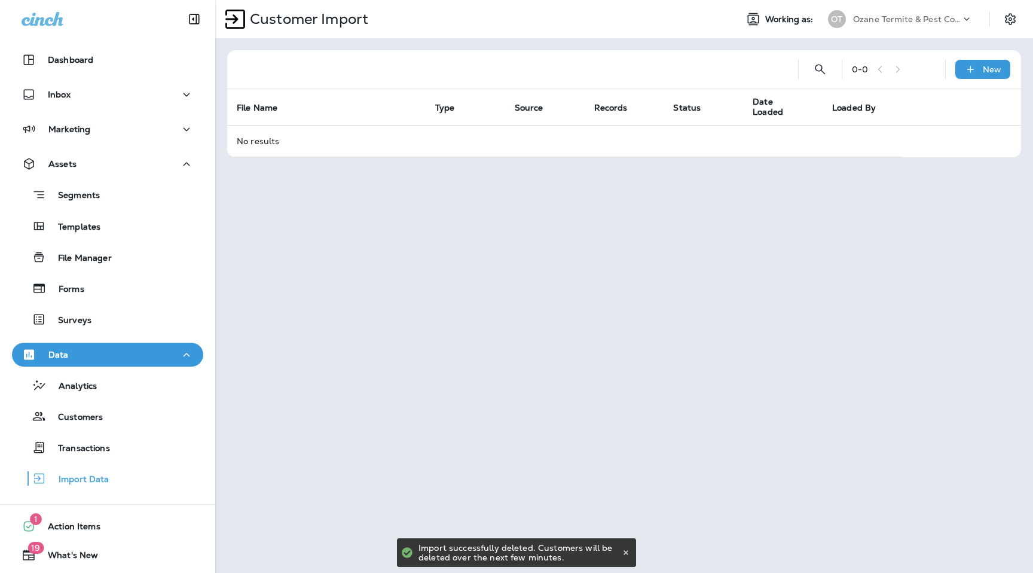
click at [954, 16] on p "Ozane Termite & Pest Control" at bounding box center [907, 19] width 108 height 10
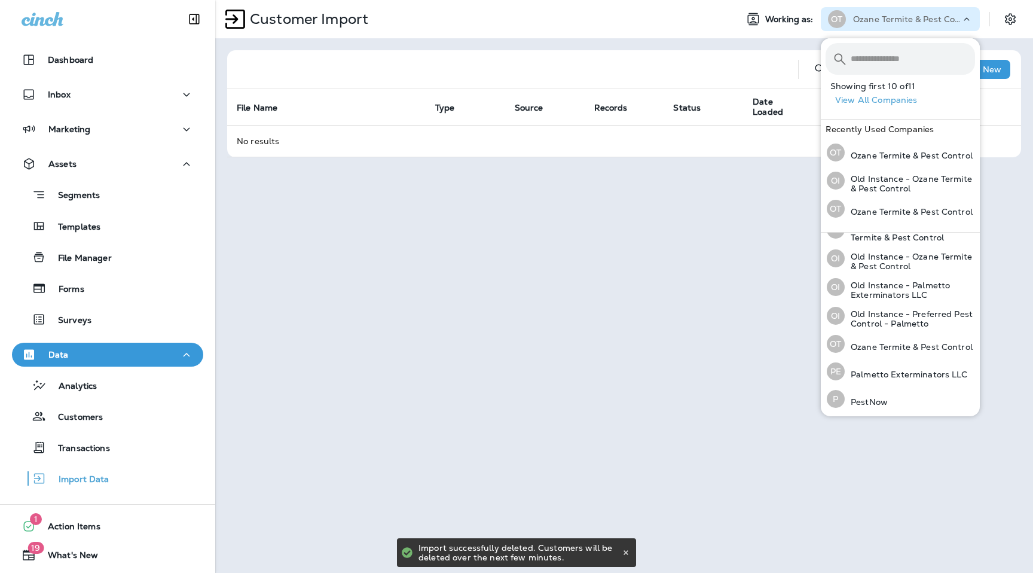
scroll to position [106, 0]
click at [887, 258] on p "Old Instance - Ozane Termite & Pest Control" at bounding box center [909, 258] width 130 height 19
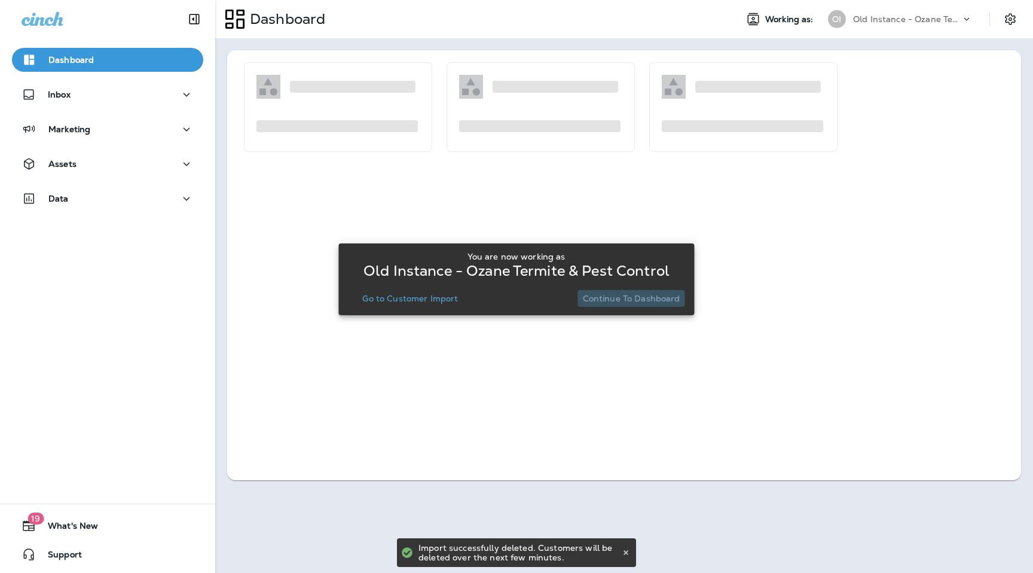
click at [633, 298] on p "Continue to Dashboard" at bounding box center [631, 298] width 97 height 10
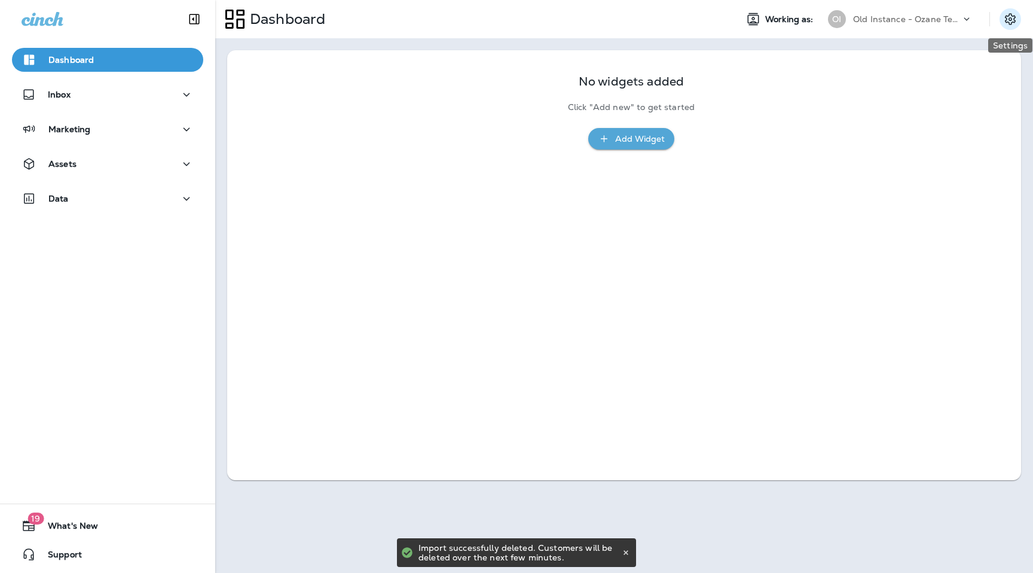
click at [1003, 23] on icon "Settings" at bounding box center [1010, 19] width 14 height 14
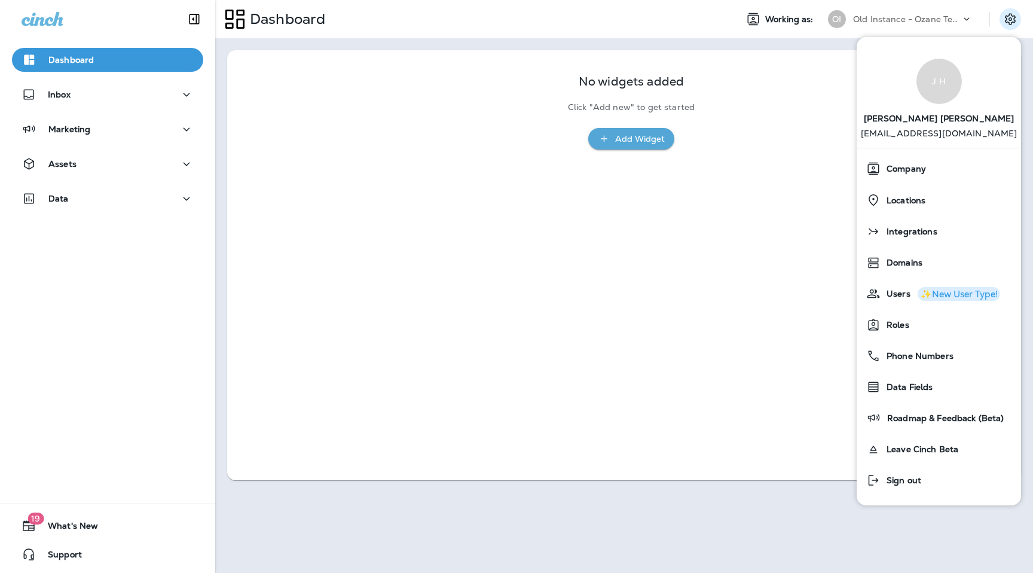
click at [818, 273] on div "No widgets added Click "Add new" to get started Add Widget" at bounding box center [624, 265] width 794 height 430
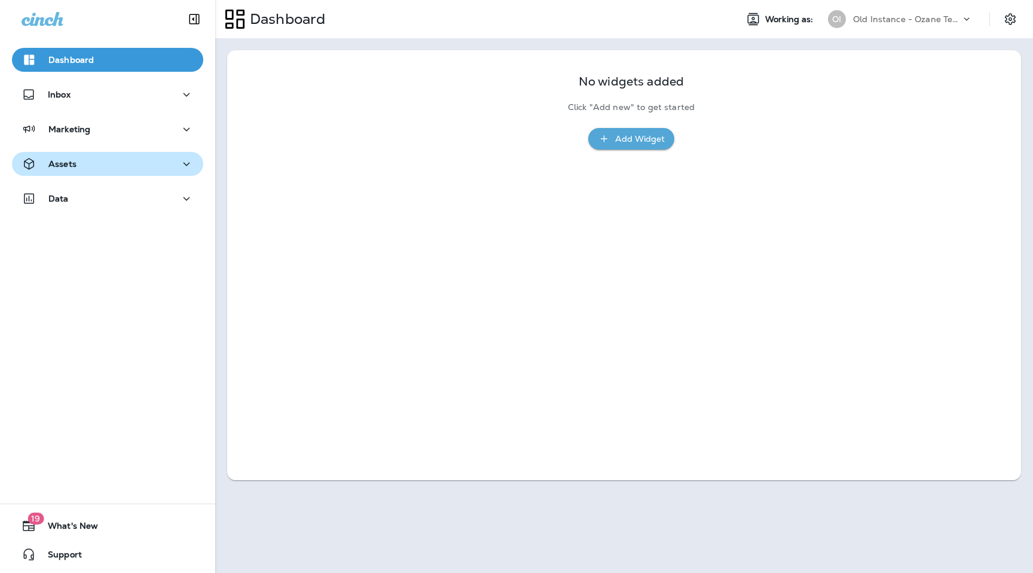
click at [84, 165] on div "Assets" at bounding box center [108, 164] width 172 height 15
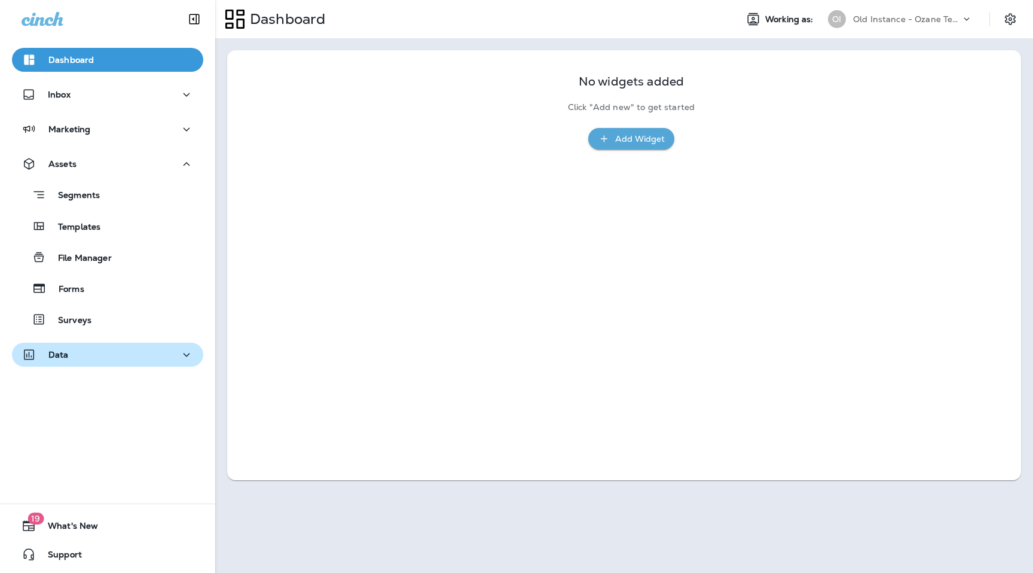
click at [100, 357] on div "Data" at bounding box center [108, 354] width 172 height 15
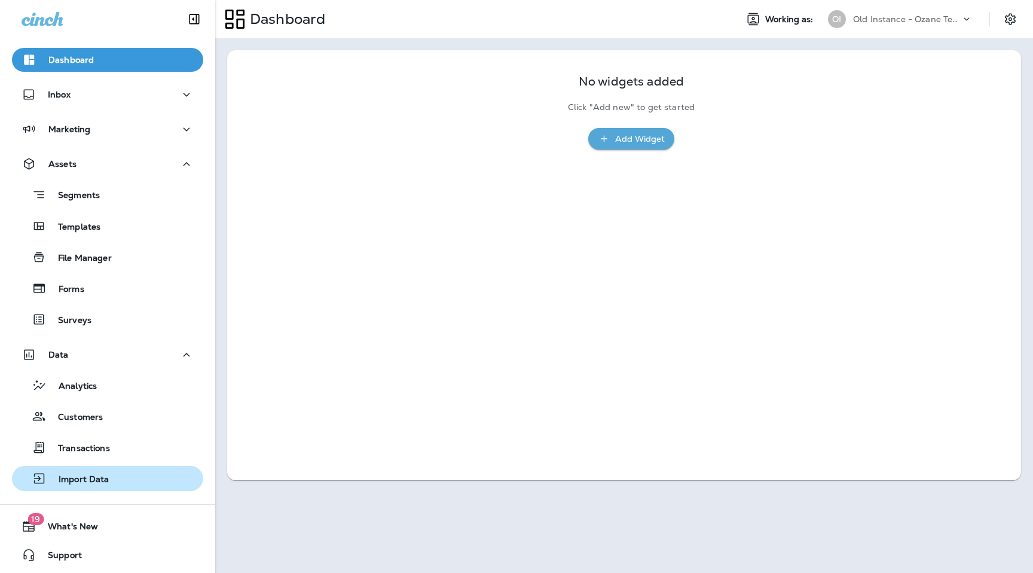
click at [89, 468] on button "Import Data" at bounding box center [107, 478] width 191 height 25
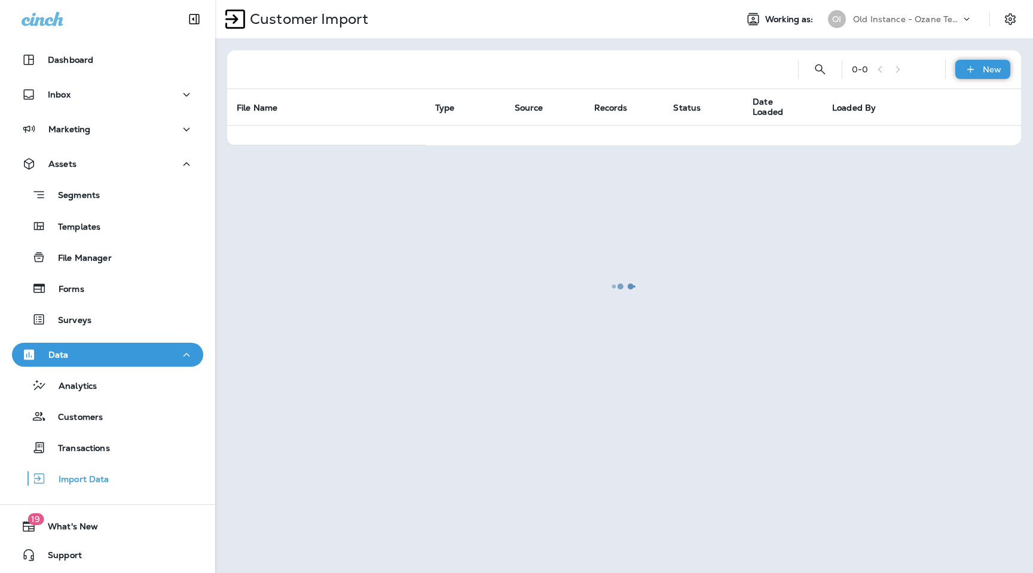
click at [975, 78] on div "New" at bounding box center [982, 69] width 55 height 19
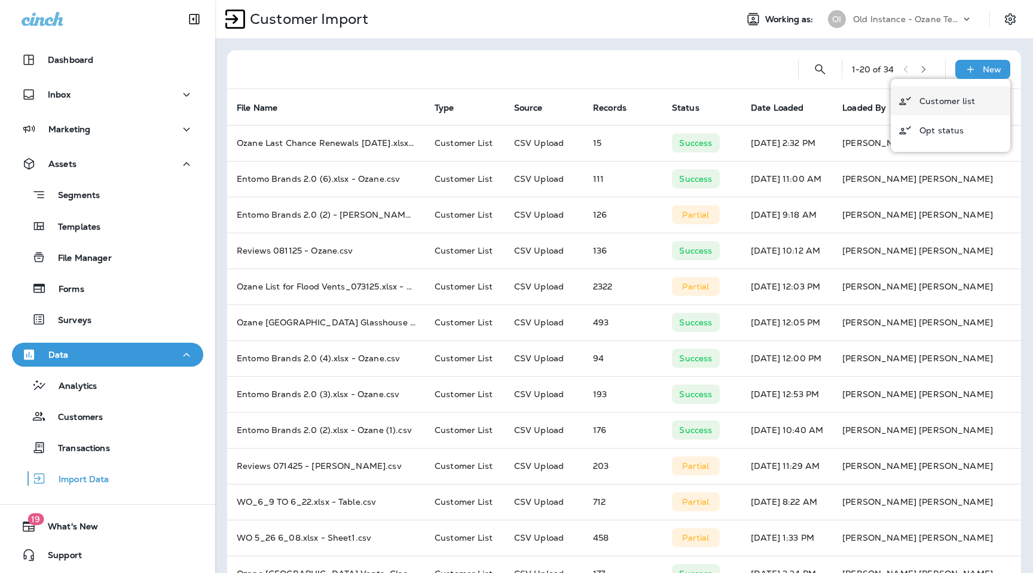
click at [933, 100] on p "Customer list" at bounding box center [947, 101] width 56 height 10
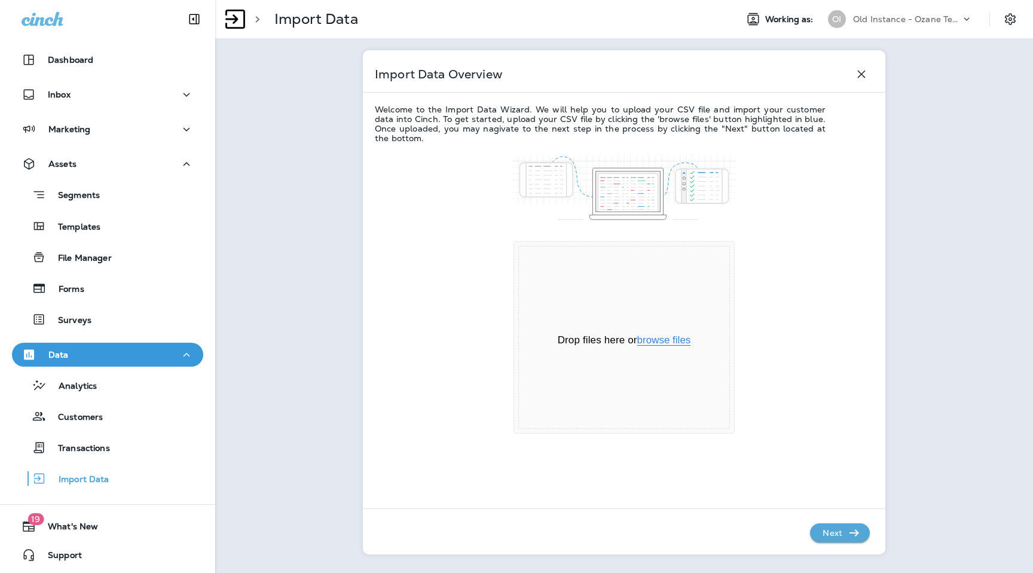
click at [660, 342] on button "browse files" at bounding box center [664, 340] width 54 height 11
click at [842, 530] on p "Next" at bounding box center [832, 532] width 29 height 19
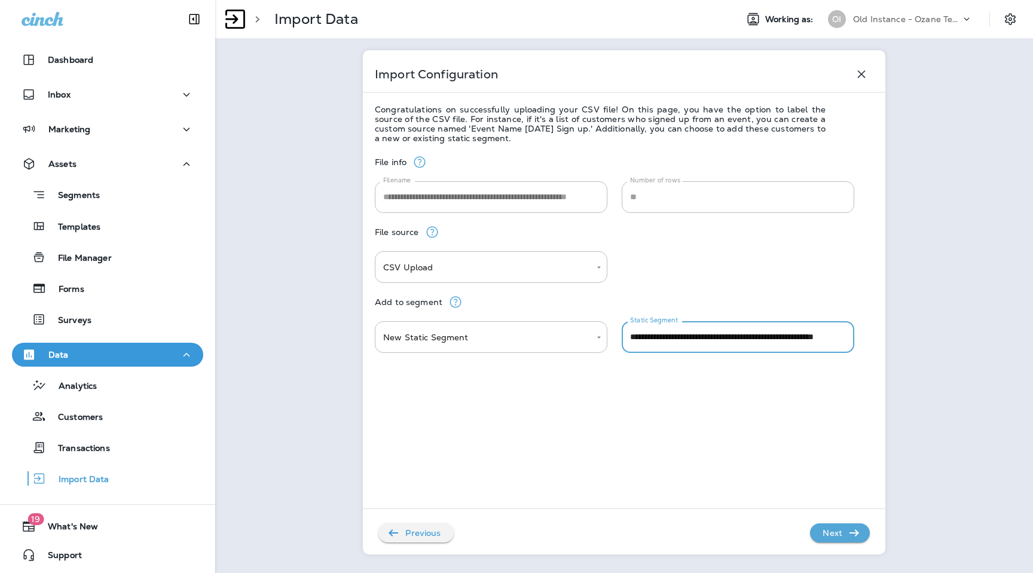
click at [708, 345] on input "**********" at bounding box center [738, 337] width 232 height 32
type input "**********"
click at [739, 480] on div "**********" at bounding box center [624, 345] width 498 height 404
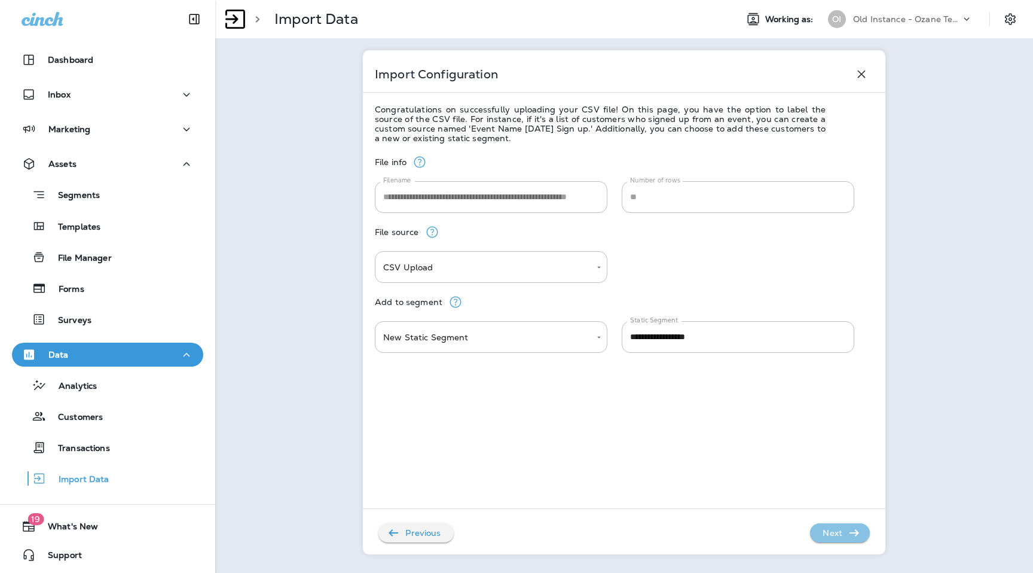
click at [851, 526] on icon "button" at bounding box center [854, 532] width 14 height 14
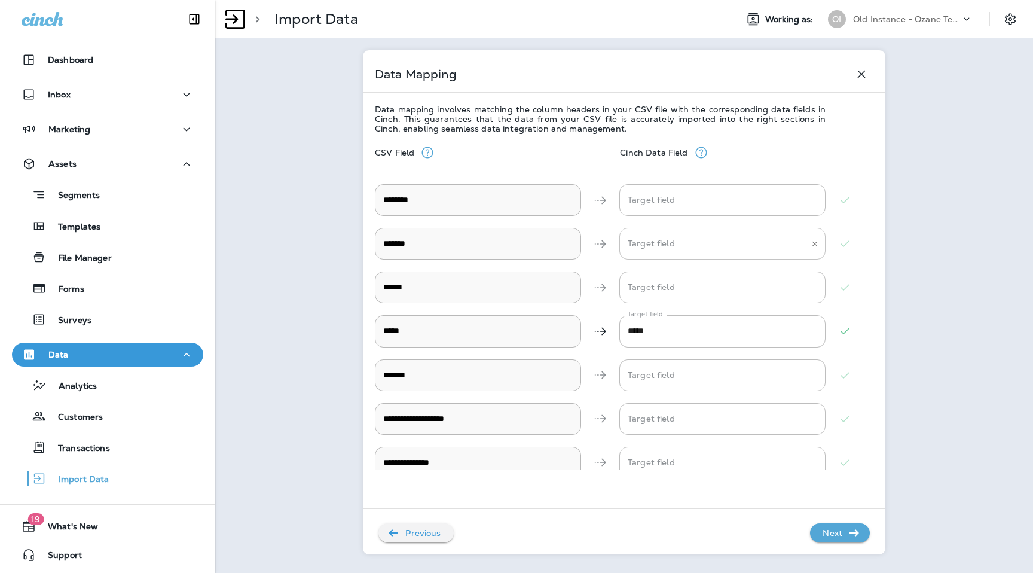
click at [671, 243] on input "Target field" at bounding box center [713, 243] width 177 height 21
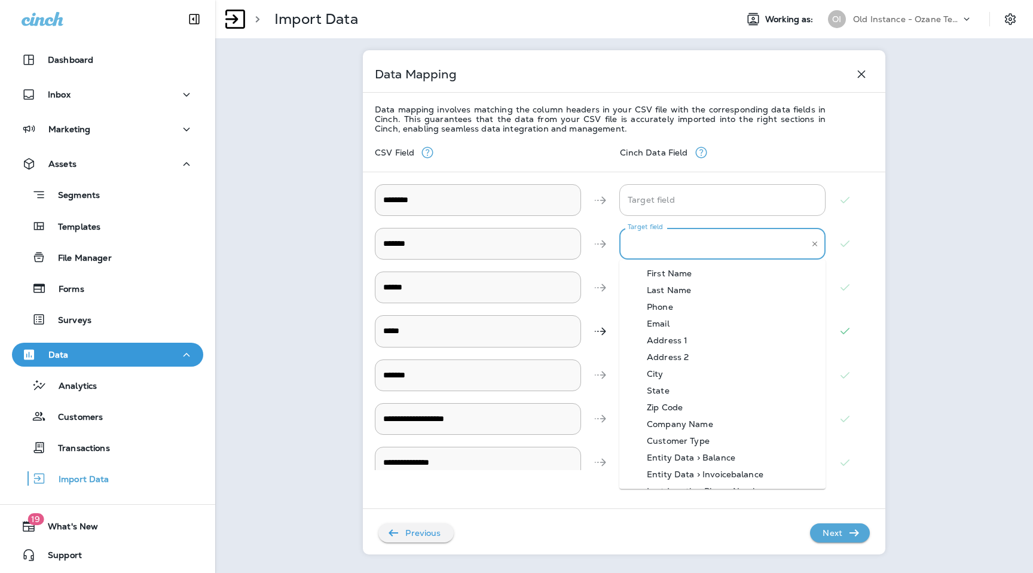
click at [693, 342] on div "Address 1" at bounding box center [667, 340] width 76 height 10
type input "*********"
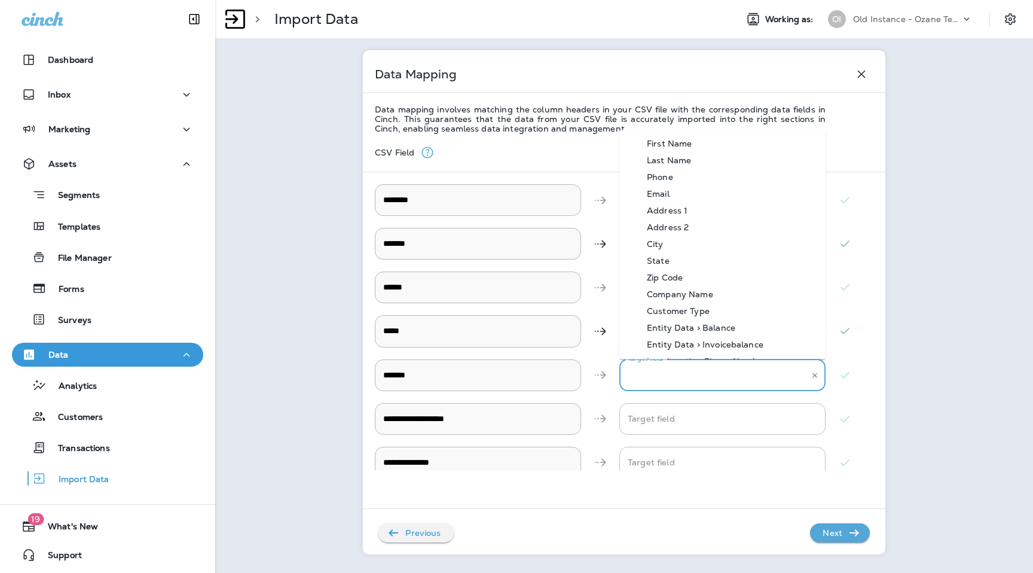
click at [671, 380] on input "Target field" at bounding box center [713, 375] width 177 height 21
click at [867, 397] on div "**********" at bounding box center [624, 419] width 498 height 44
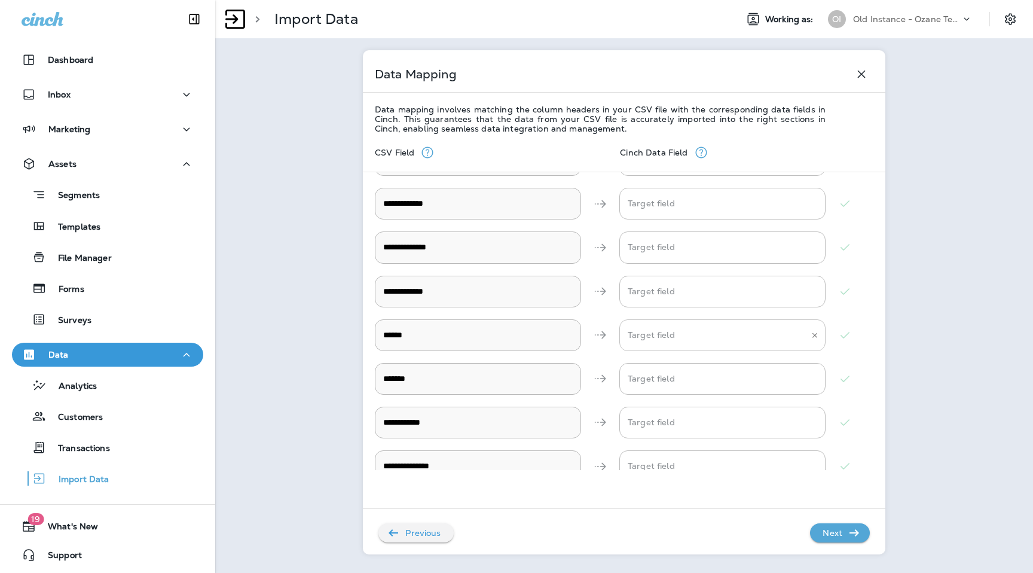
scroll to position [431, 0]
click at [653, 227] on div "**********" at bounding box center [624, 321] width 498 height 298
click at [656, 213] on Phone "Target field" at bounding box center [713, 205] width 177 height 21
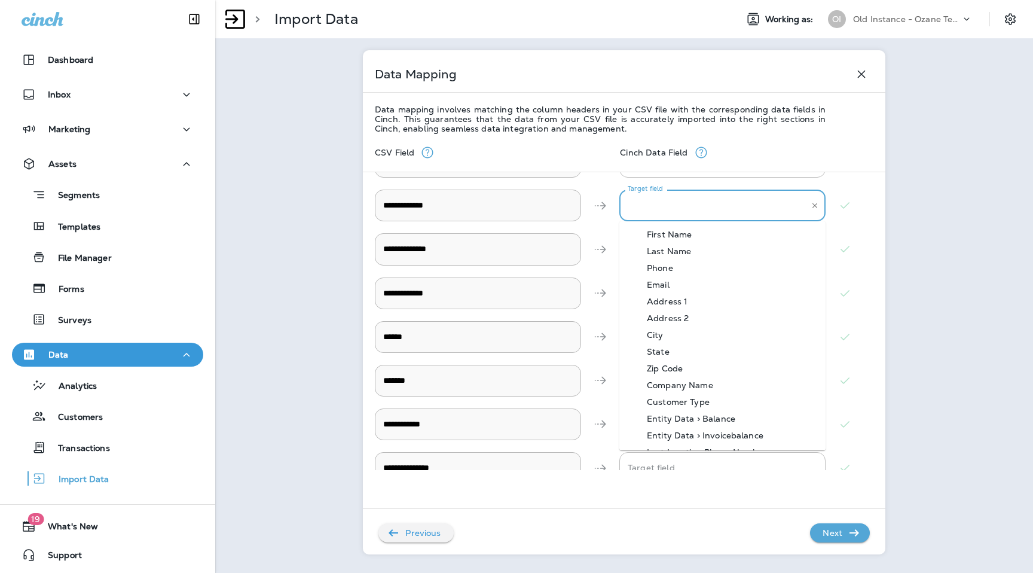
click at [661, 265] on div "Phone" at bounding box center [660, 268] width 62 height 10
type Phone "*****"
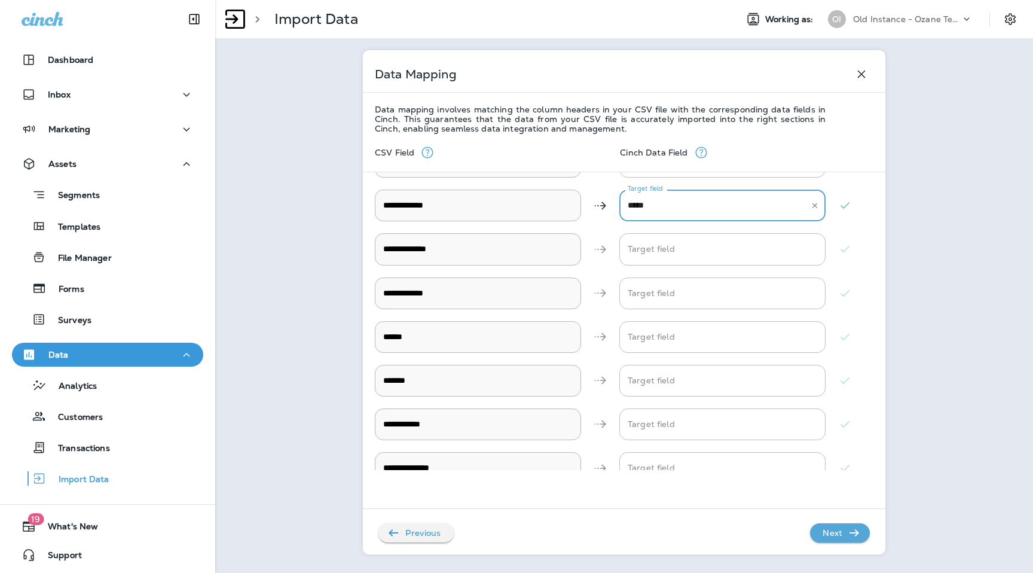
click at [843, 534] on p "Next" at bounding box center [832, 532] width 29 height 19
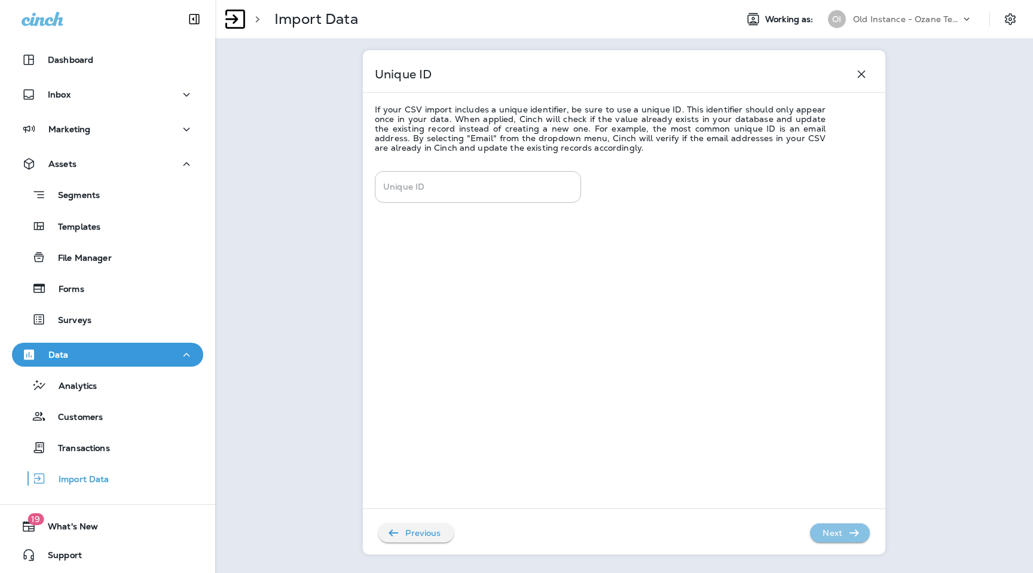
click at [843, 534] on p "Next" at bounding box center [832, 532] width 29 height 19
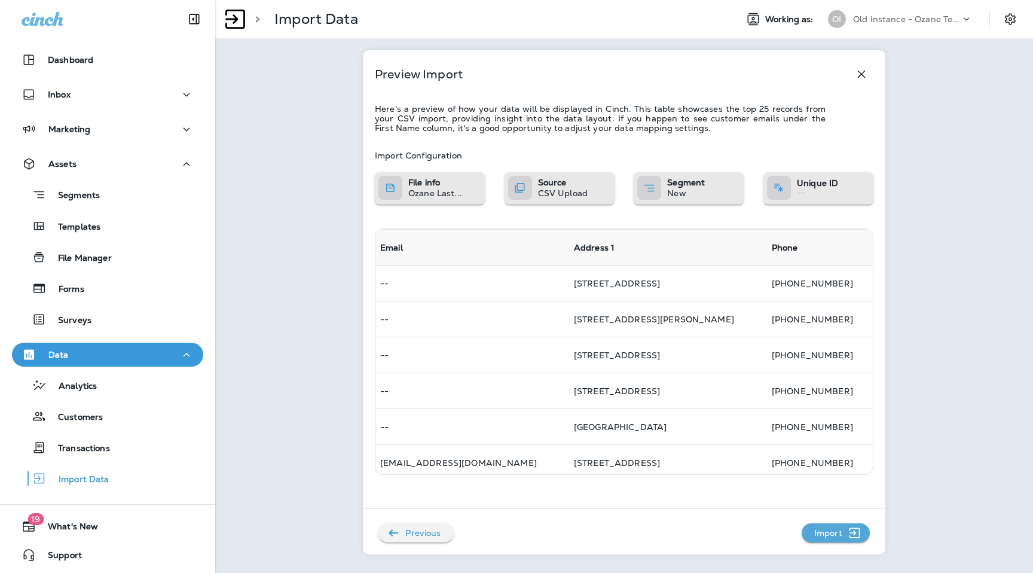
click at [843, 534] on p "Import" at bounding box center [828, 532] width 38 height 19
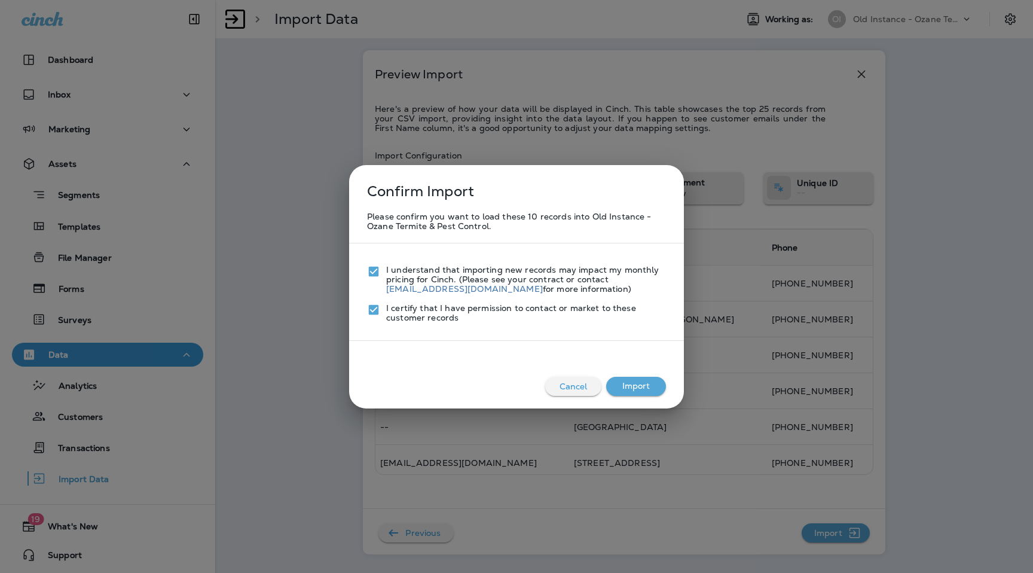
click at [639, 386] on button "Import" at bounding box center [636, 386] width 60 height 19
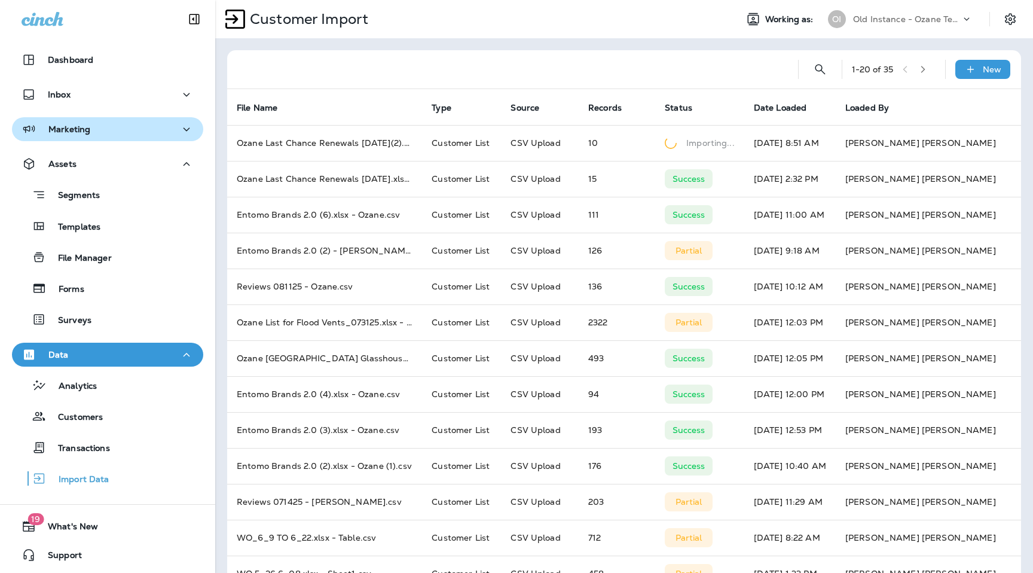
click at [93, 124] on div "Marketing" at bounding box center [108, 129] width 172 height 15
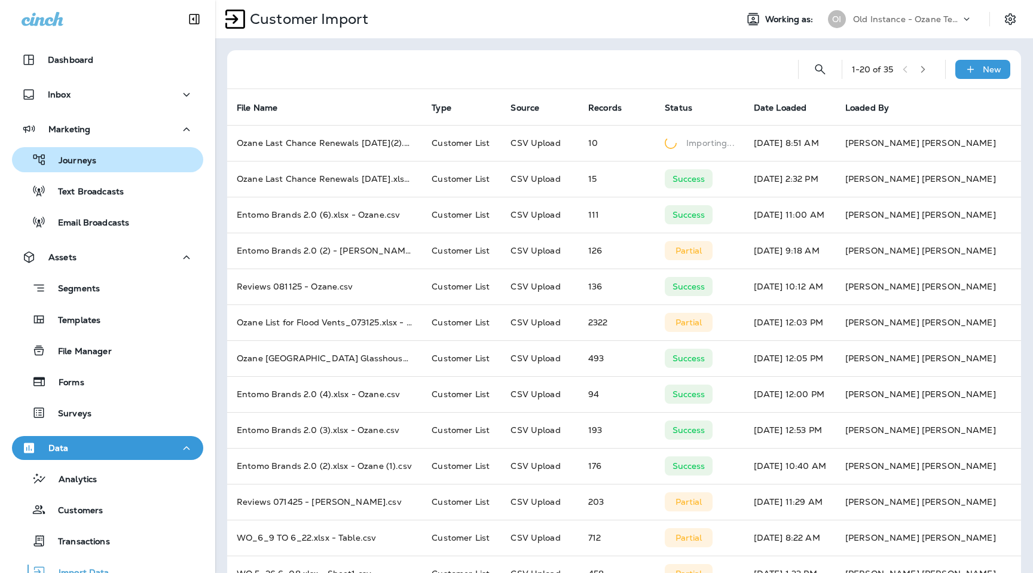
click at [91, 158] on p "Journeys" at bounding box center [72, 160] width 50 height 11
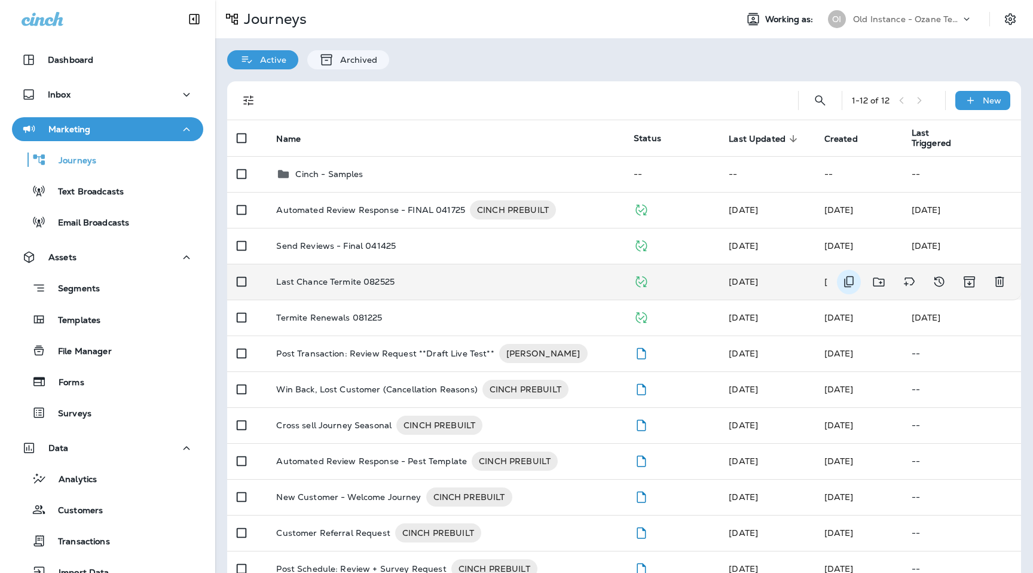
click at [848, 280] on icon "Duplicate" at bounding box center [848, 281] width 14 height 14
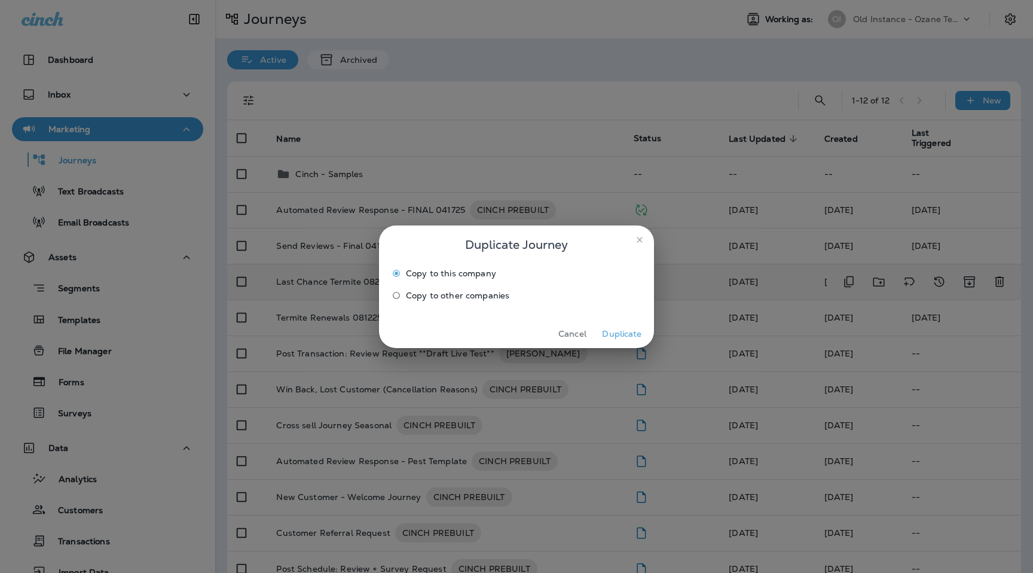
click at [623, 332] on button "Duplicate" at bounding box center [621, 334] width 45 height 19
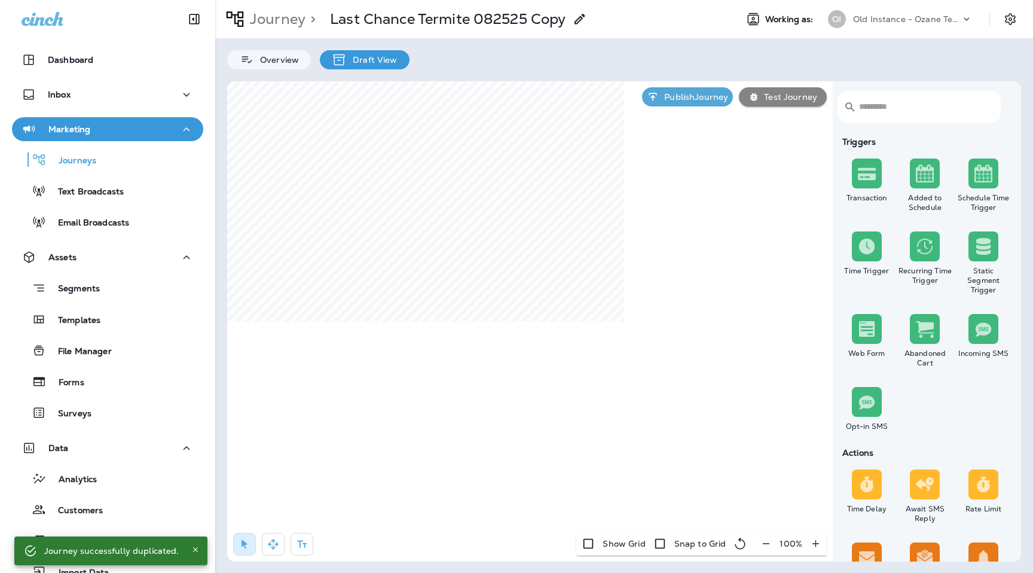
click at [579, 23] on use at bounding box center [579, 19] width 10 height 10
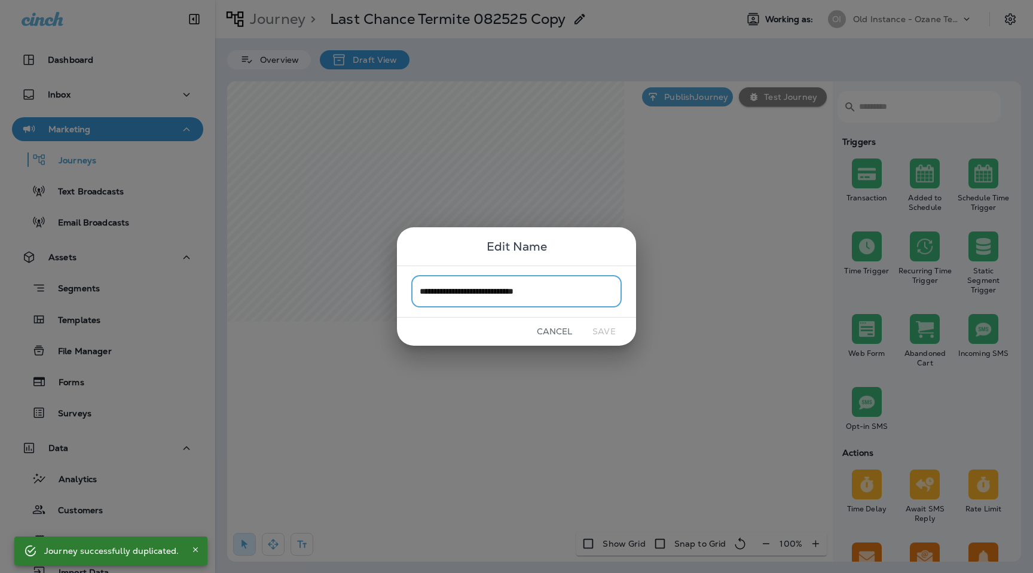
click at [522, 286] on input "**********" at bounding box center [516, 292] width 210 height 32
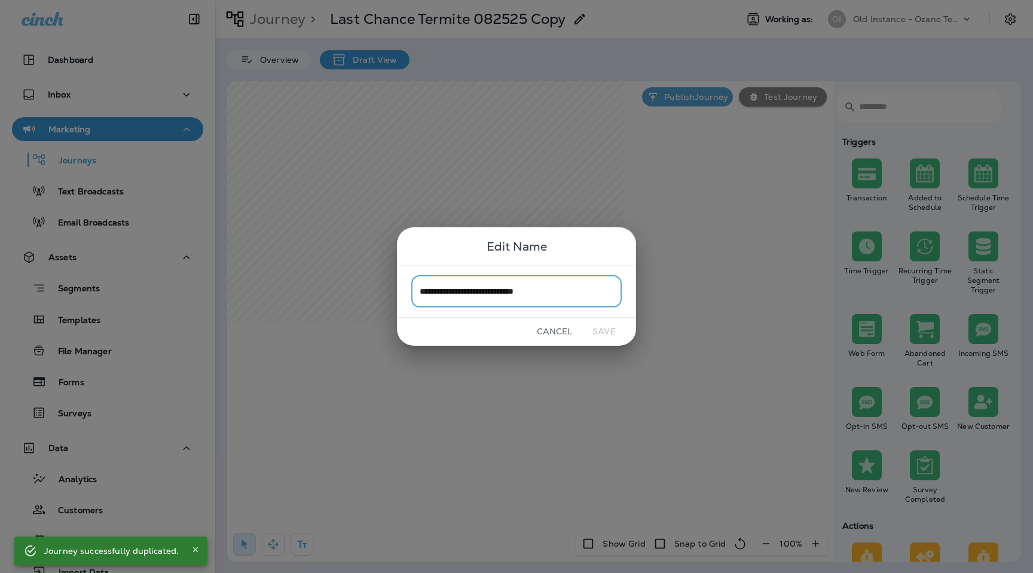
drag, startPoint x: 563, startPoint y: 289, endPoint x: 509, endPoint y: 294, distance: 54.0
click at [509, 294] on input "**********" at bounding box center [516, 292] width 210 height 32
type input "**********"
click at [595, 333] on button "Save" at bounding box center [603, 331] width 45 height 19
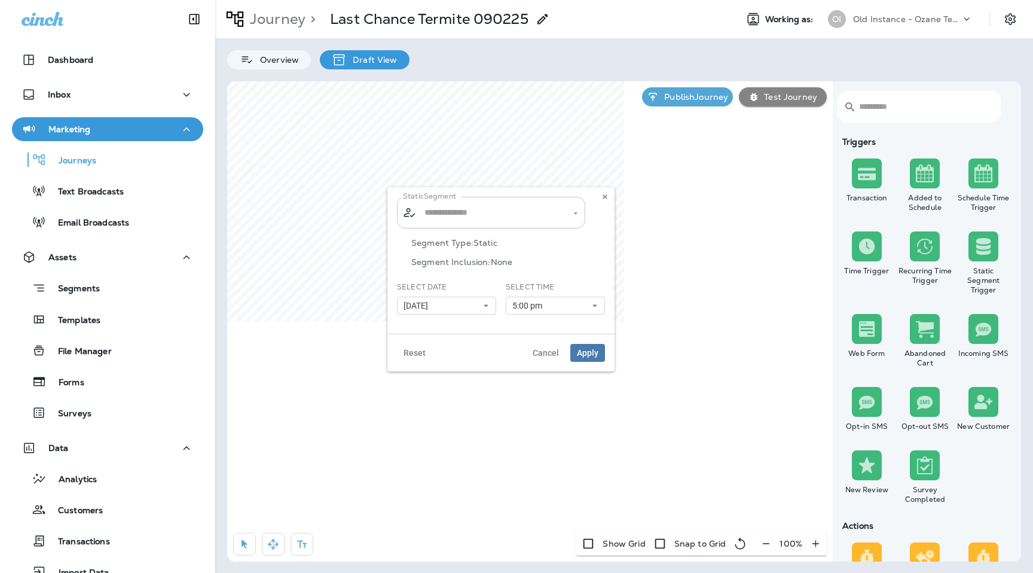
type input "**********"
click at [565, 212] on icon "Clear" at bounding box center [565, 213] width 8 height 8
click at [542, 237] on li "Last Chance 090225" at bounding box center [491, 244] width 188 height 22
type input "**********"
click at [483, 307] on icon at bounding box center [485, 305] width 7 height 7
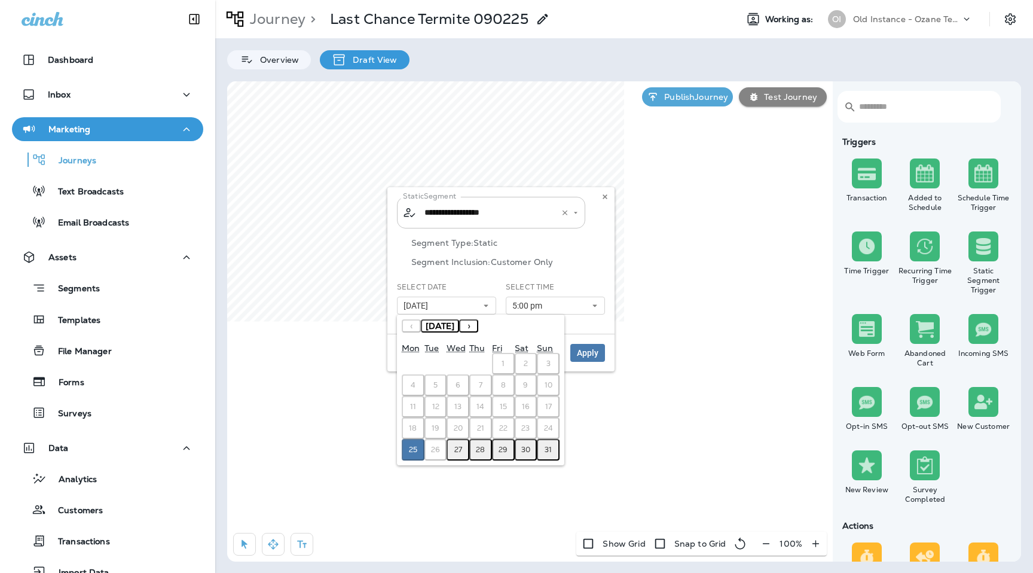
click at [478, 326] on button "›" at bounding box center [468, 325] width 19 height 13
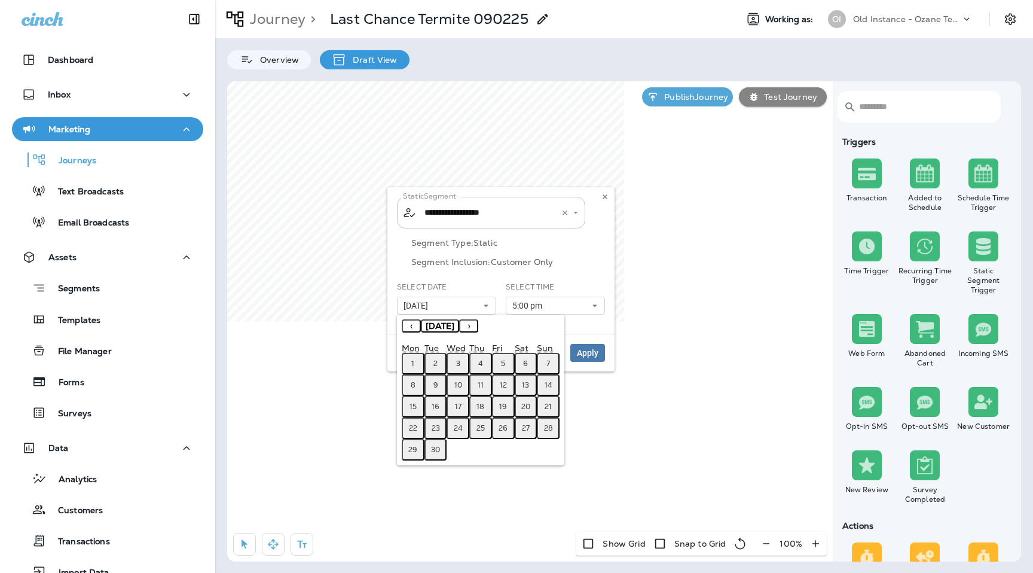
click at [433, 365] on button "2" at bounding box center [435, 364] width 23 height 22
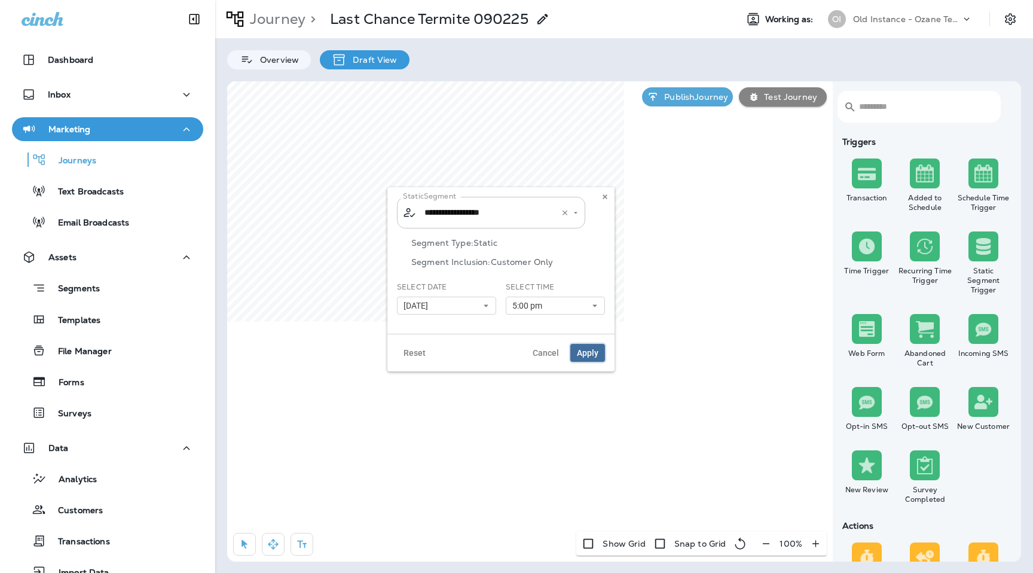
click at [600, 350] on button "Apply" at bounding box center [587, 353] width 35 height 18
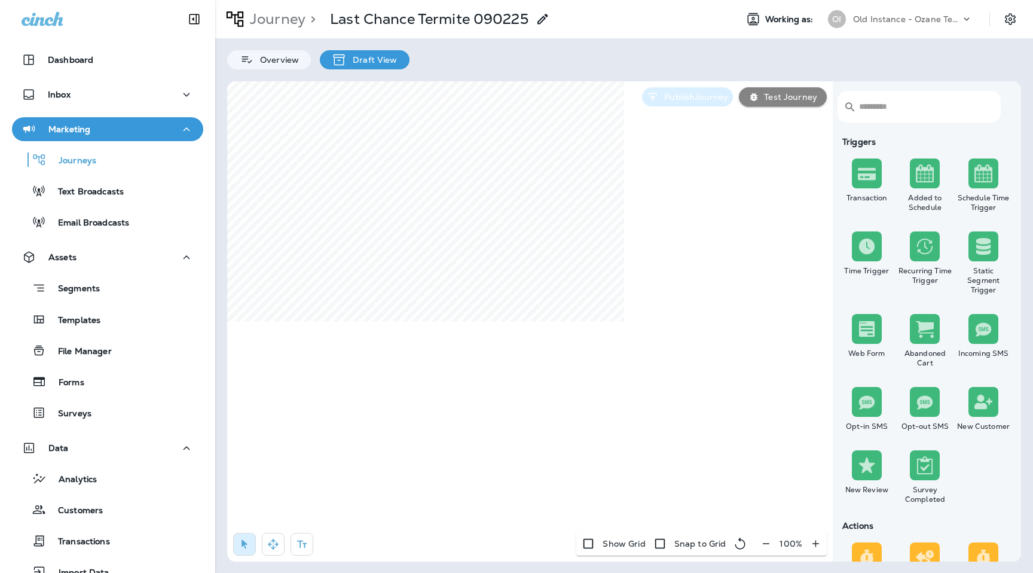
click at [709, 88] on button "Publish Journey" at bounding box center [687, 96] width 91 height 19
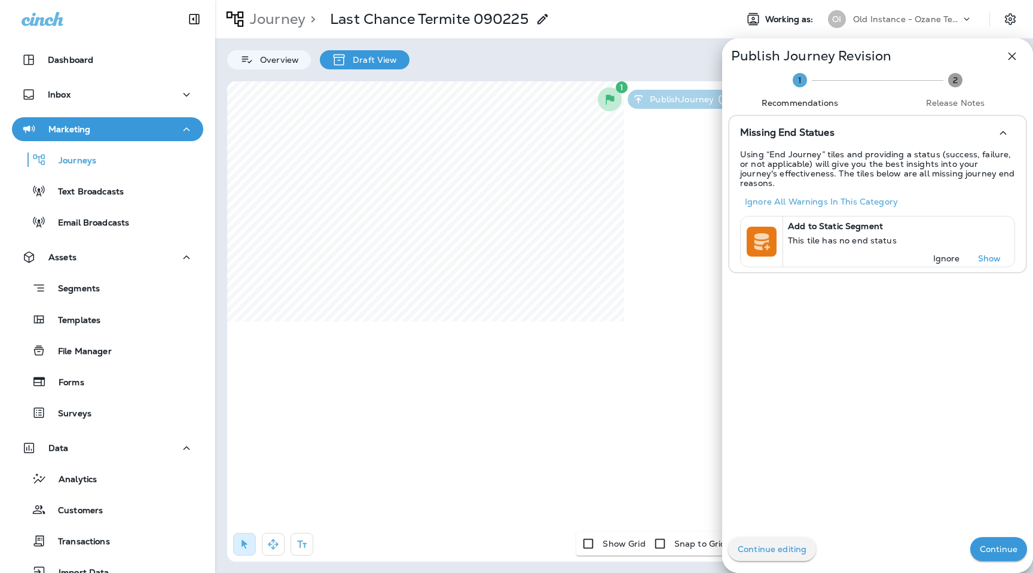
click at [990, 547] on p "Continue" at bounding box center [999, 549] width 38 height 10
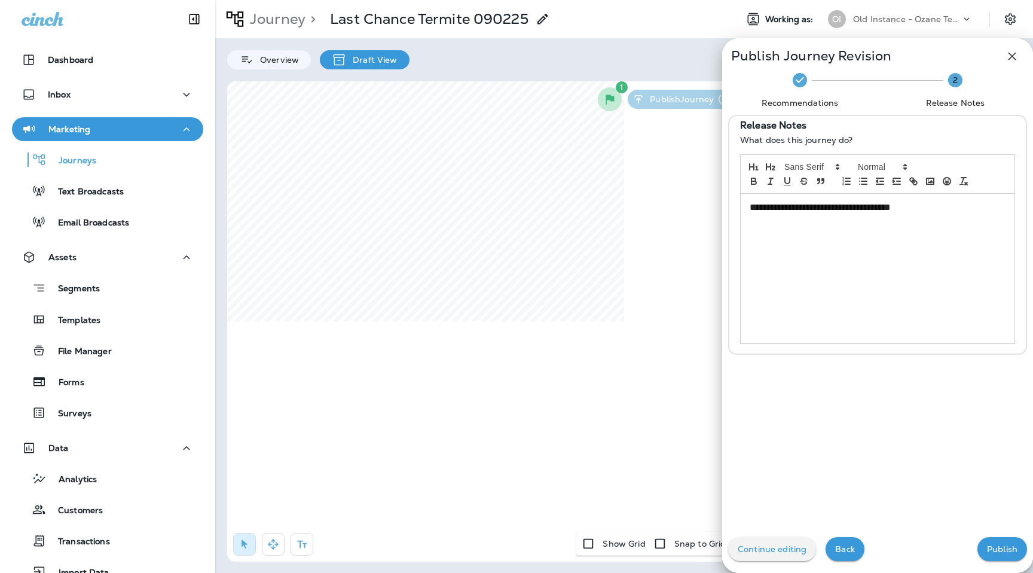
click at [997, 555] on button "Publish" at bounding box center [1002, 549] width 50 height 24
